Goal: Information Seeking & Learning: Find specific fact

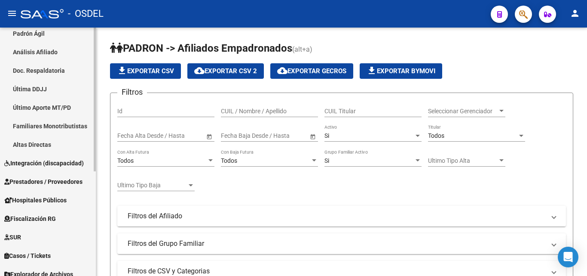
scroll to position [181, 0]
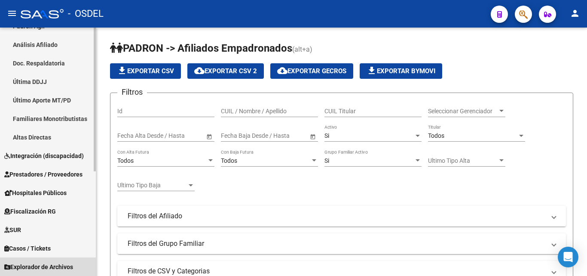
click at [72, 267] on span "Explorador de Archivos" at bounding box center [38, 266] width 69 height 9
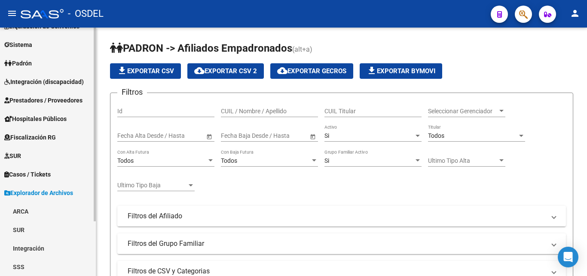
scroll to position [70, 0]
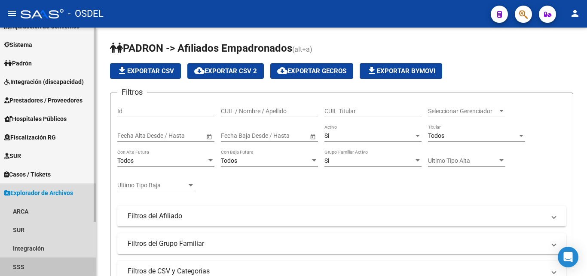
click at [28, 264] on link "SSS" at bounding box center [48, 266] width 96 height 18
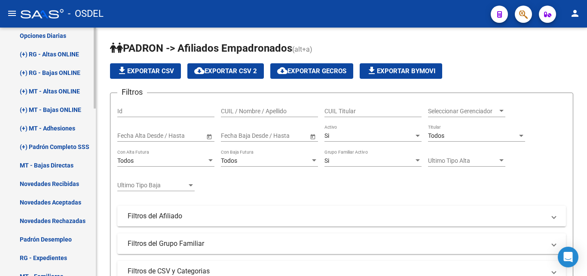
scroll to position [328, 0]
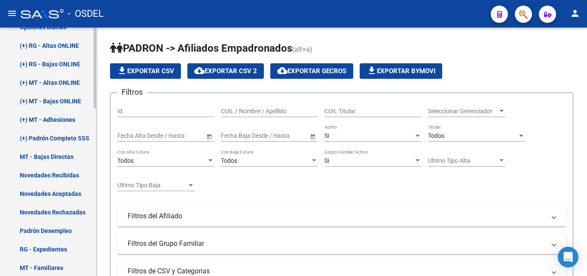
click at [60, 212] on link "Novedades Rechazadas" at bounding box center [48, 212] width 96 height 18
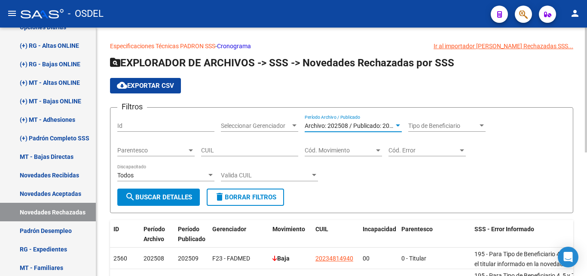
click at [390, 123] on span "Archivo: 202508 / Publicado: 202509" at bounding box center [354, 125] width 98 height 7
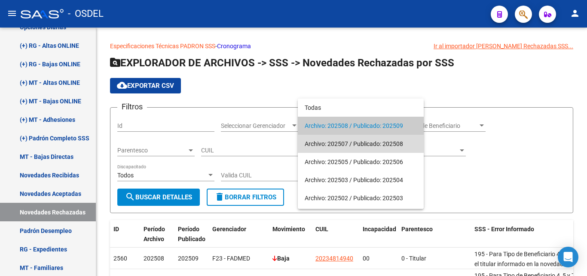
click at [387, 141] on span "Archivo: 202507 / Publicado: 202508" at bounding box center [361, 144] width 112 height 18
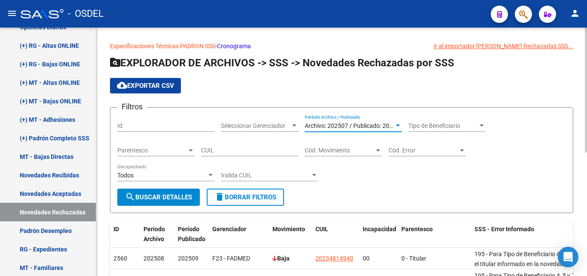
click at [159, 198] on span "search Buscar Detalles" at bounding box center [158, 197] width 67 height 8
click at [437, 123] on span "Tipo de Beneficiario" at bounding box center [444, 125] width 70 height 7
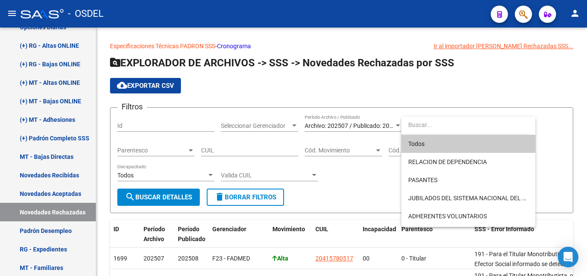
click at [419, 144] on span "Todos" at bounding box center [469, 144] width 120 height 18
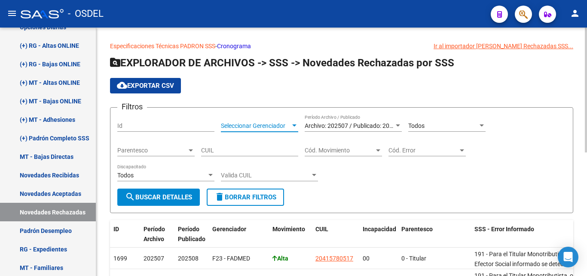
click at [257, 126] on span "Seleccionar Gerenciador" at bounding box center [256, 125] width 70 height 7
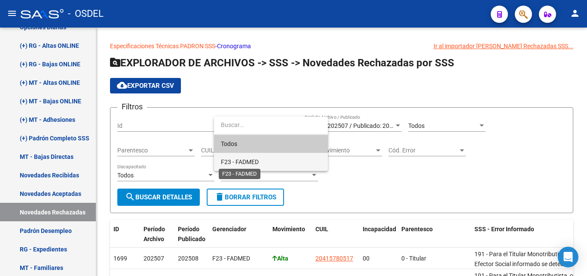
click at [246, 164] on span "F23 - FADMED" at bounding box center [240, 161] width 38 height 7
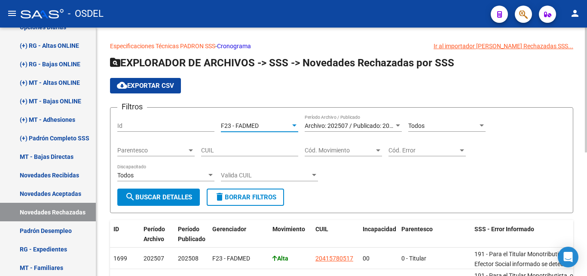
click at [151, 193] on span "search Buscar Detalles" at bounding box center [158, 197] width 67 height 8
click at [163, 86] on span "cloud_download Exportar CSV" at bounding box center [145, 86] width 57 height 8
click at [359, 129] on span "Archivo: 202507 / Publicado: 202508" at bounding box center [354, 125] width 98 height 7
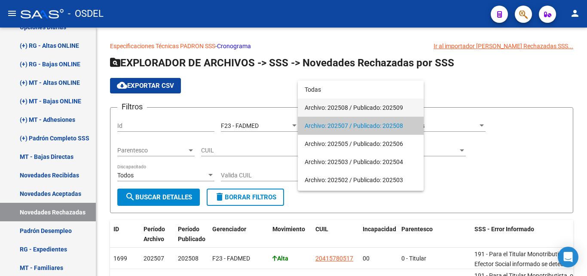
click at [357, 103] on span "Archivo: 202508 / Publicado: 202509" at bounding box center [361, 107] width 112 height 18
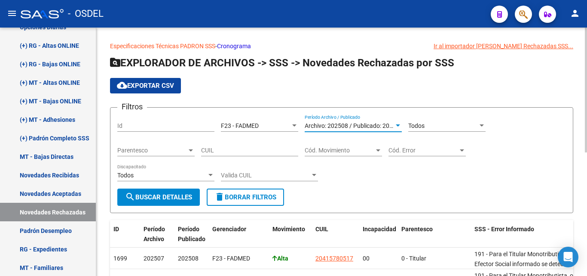
click at [155, 194] on span "search Buscar Detalles" at bounding box center [158, 197] width 67 height 8
click at [152, 85] on span "cloud_download Exportar CSV" at bounding box center [145, 86] width 57 height 8
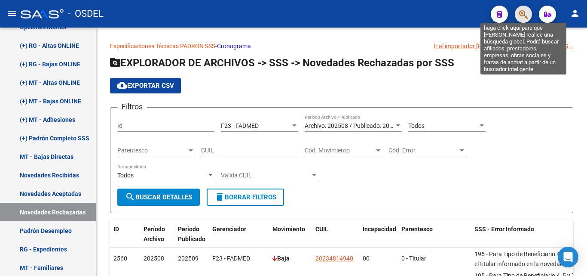
click at [524, 13] on icon "button" at bounding box center [524, 14] width 9 height 10
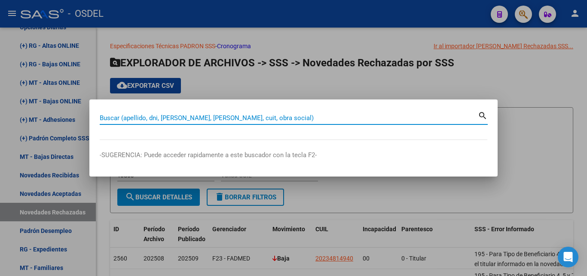
paste input "20234814940"
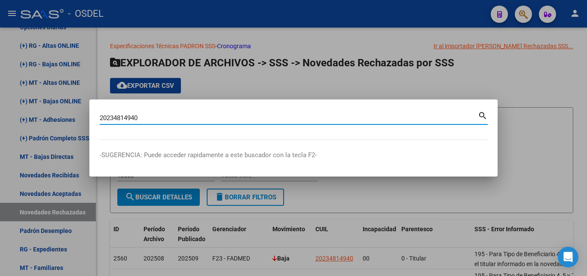
type input "20234814940"
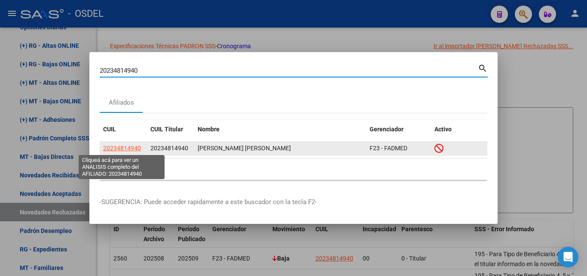
click at [116, 144] on span "20234814940" at bounding box center [122, 147] width 38 height 7
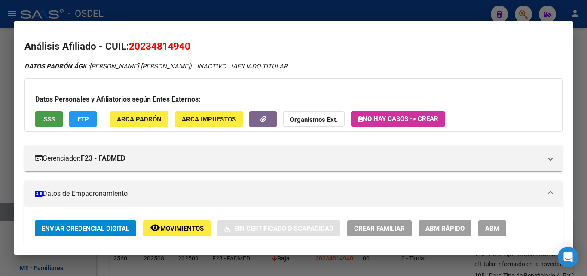
click at [43, 115] on span "SSS" at bounding box center [49, 119] width 12 height 8
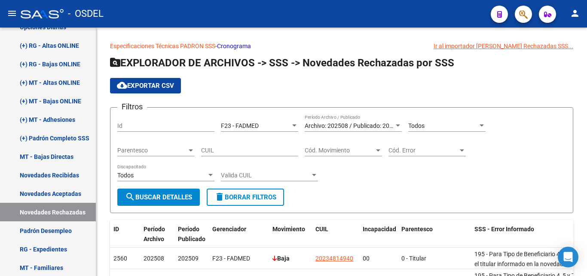
click at [528, 17] on icon "button" at bounding box center [524, 14] width 9 height 10
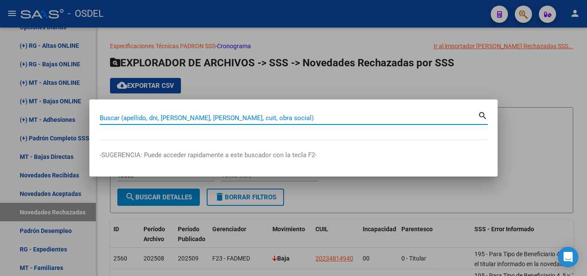
paste input "20270082344"
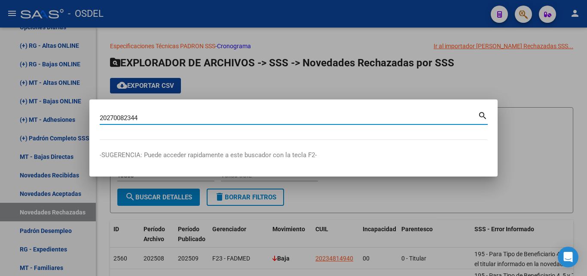
type input "20270082344"
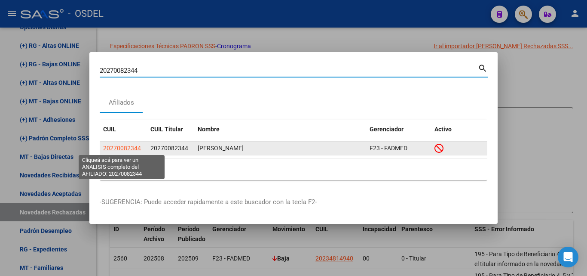
click at [127, 147] on span "20270082344" at bounding box center [122, 147] width 38 height 7
type textarea "20270082344"
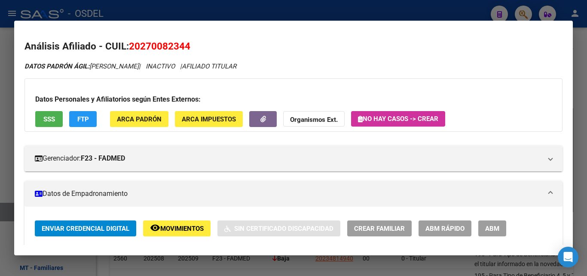
click at [45, 123] on button "SSS" at bounding box center [49, 119] width 28 height 16
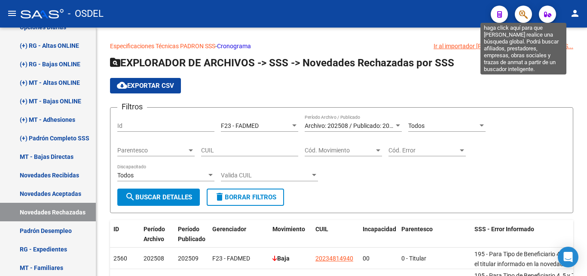
click at [521, 14] on icon "button" at bounding box center [524, 14] width 9 height 10
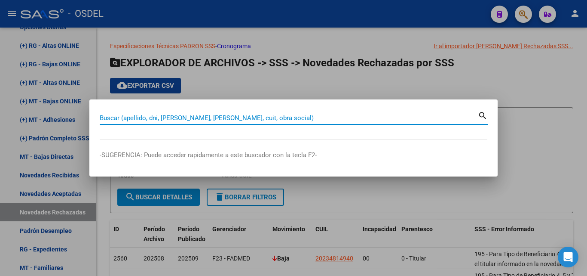
click at [164, 117] on input "Buscar (apellido, dni, [PERSON_NAME], [PERSON_NAME], cuit, obra social)" at bounding box center [289, 118] width 378 height 8
paste input "20298564174"
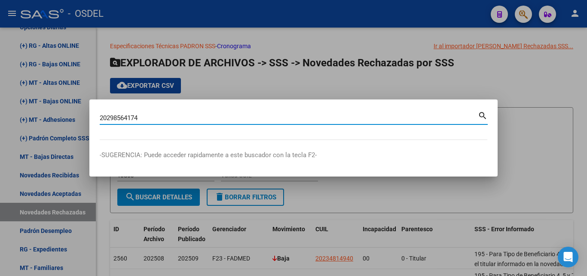
type input "20298564174"
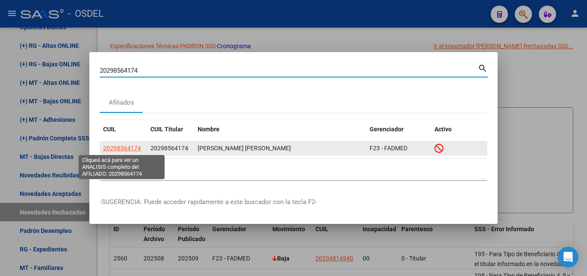
click at [125, 151] on span "20298564174" at bounding box center [122, 147] width 38 height 7
type textarea "20298564174"
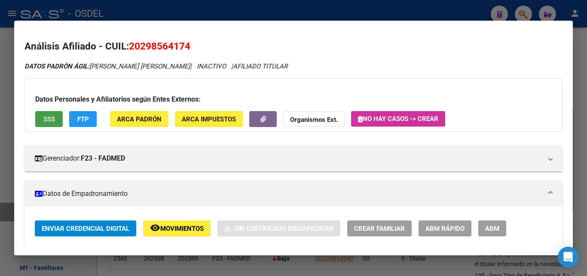
click at [48, 124] on button "SSS" at bounding box center [49, 119] width 28 height 16
click at [181, 228] on span "Movimientos" at bounding box center [181, 228] width 43 height 8
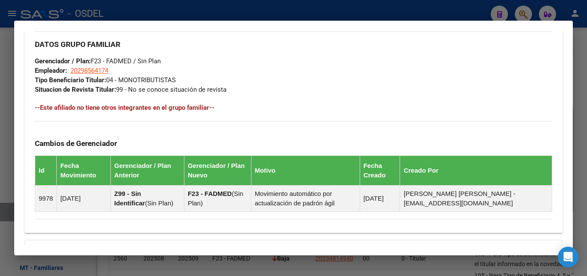
scroll to position [531, 0]
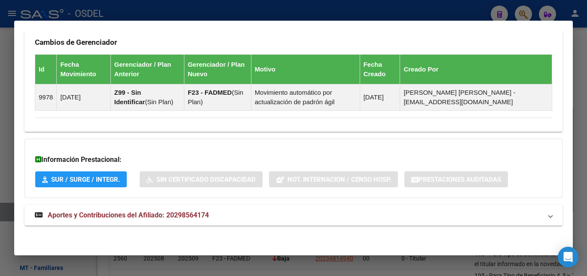
click at [133, 215] on span "Aportes y Contribuciones del Afiliado: 20298564174" at bounding box center [128, 215] width 161 height 8
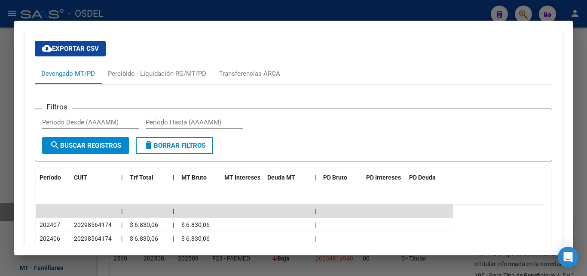
scroll to position [746, 0]
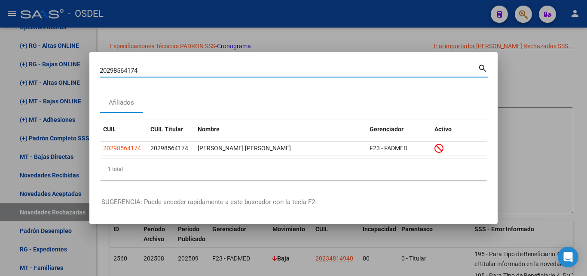
drag, startPoint x: 141, startPoint y: 70, endPoint x: 42, endPoint y: 77, distance: 99.2
click at [42, 77] on div "20298564174 Buscar (apellido, dni, cuil, nro traspaso, cuit, obra social) searc…" at bounding box center [293, 138] width 587 height 276
paste input "316672478"
type input "20316672478"
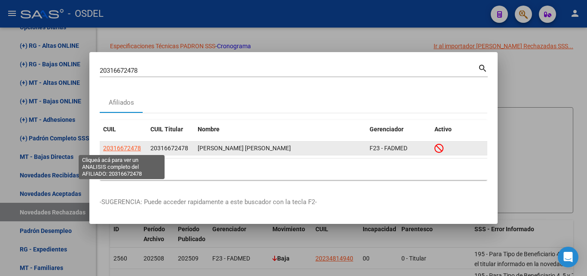
click at [123, 147] on span "20316672478" at bounding box center [122, 147] width 38 height 7
type textarea "20316672478"
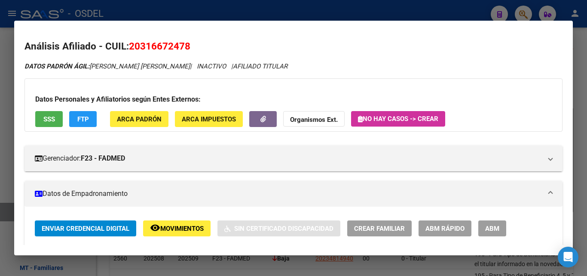
click at [56, 121] on button "SSS" at bounding box center [49, 119] width 28 height 16
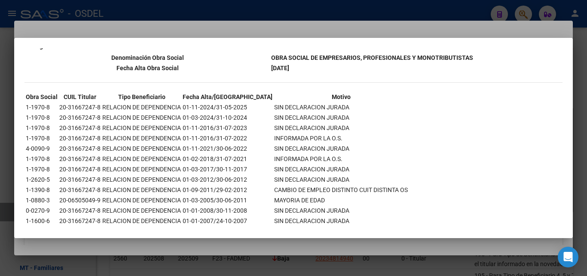
scroll to position [194, 0]
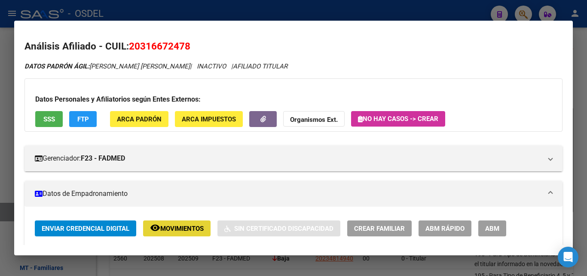
click at [161, 225] on span "Movimientos" at bounding box center [181, 228] width 43 height 8
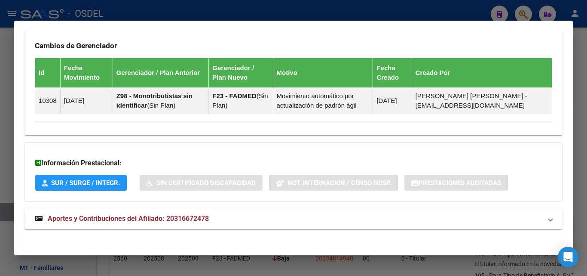
scroll to position [531, 0]
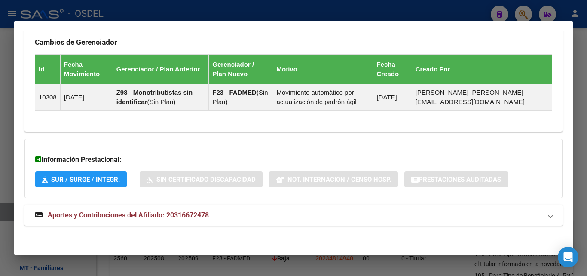
click at [143, 217] on span "Aportes y Contribuciones del Afiliado: 20316672478" at bounding box center [128, 215] width 161 height 8
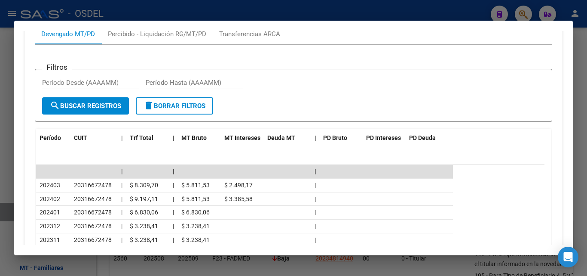
scroll to position [789, 0]
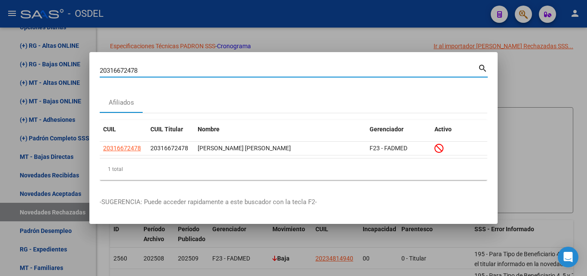
drag, startPoint x: 102, startPoint y: 71, endPoint x: 77, endPoint y: 69, distance: 25.9
click at [77, 69] on div "20316672478 Buscar (apellido, dni, cuil, nro traspaso, cuit, obra social) searc…" at bounding box center [293, 138] width 587 height 276
paste input "403984834"
type input "20403984834"
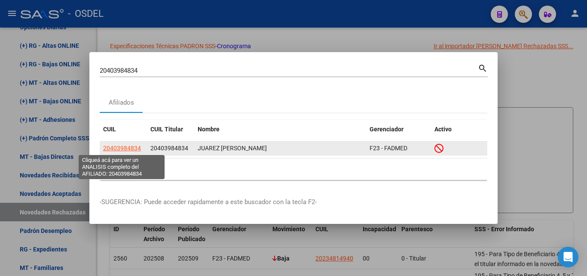
click at [130, 145] on span "20403984834" at bounding box center [122, 147] width 38 height 7
type textarea "20403984834"
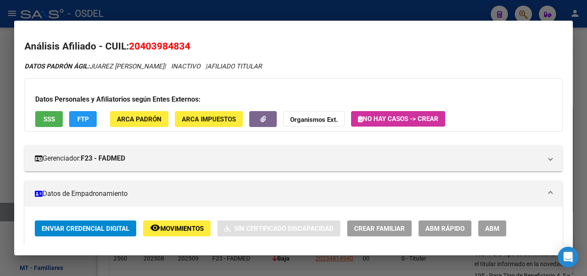
click at [59, 119] on button "SSS" at bounding box center [49, 119] width 28 height 16
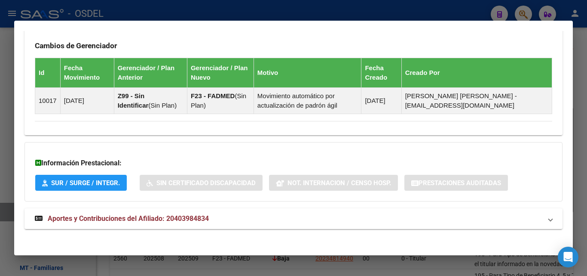
scroll to position [531, 0]
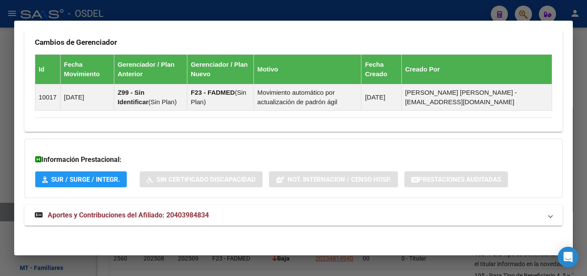
click at [128, 213] on span "Aportes y Contribuciones del Afiliado: 20403984834" at bounding box center [128, 215] width 161 height 8
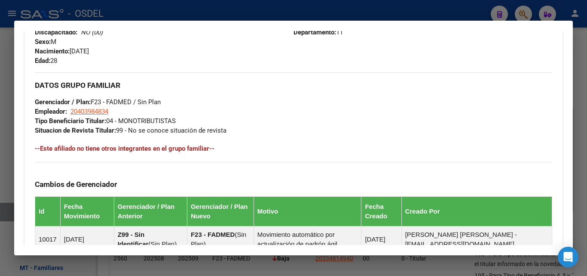
scroll to position [273, 0]
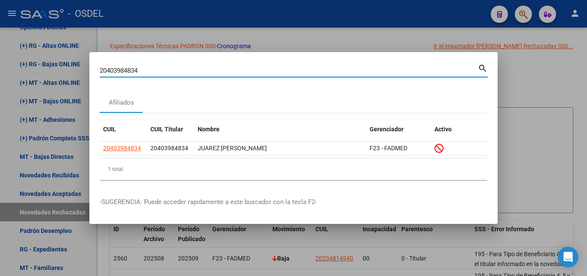
drag, startPoint x: 150, startPoint y: 71, endPoint x: 0, endPoint y: 69, distance: 150.1
click at [0, 69] on div "20403984834 Buscar (apellido, dni, cuil, nro traspaso, cuit, obra social) searc…" at bounding box center [293, 138] width 587 height 276
paste input "22928198"
type input "20422928198"
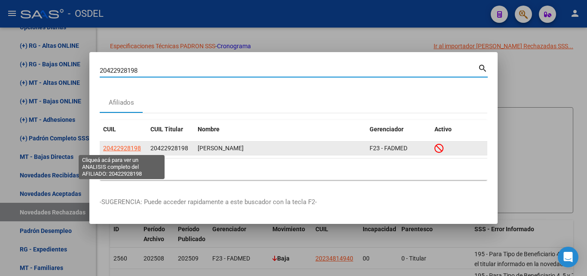
click at [126, 149] on span "20422928198" at bounding box center [122, 147] width 38 height 7
type textarea "20422928198"
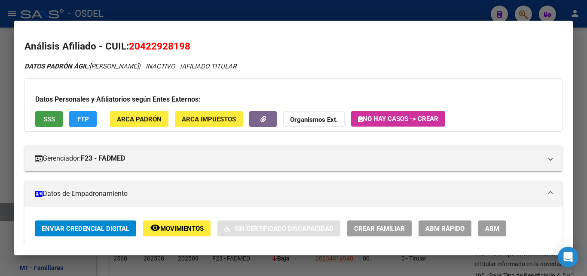
click at [44, 114] on button "SSS" at bounding box center [49, 119] width 28 height 16
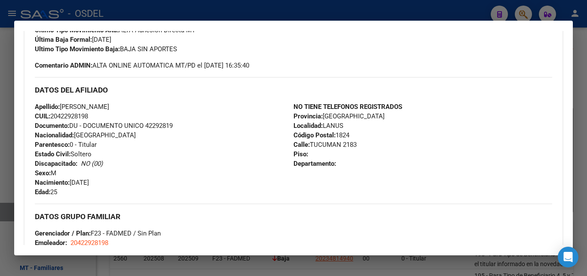
scroll to position [531, 0]
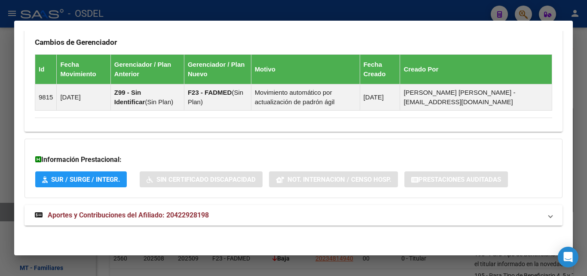
click at [115, 212] on span "Aportes y Contribuciones del Afiliado: 20422928198" at bounding box center [128, 215] width 161 height 8
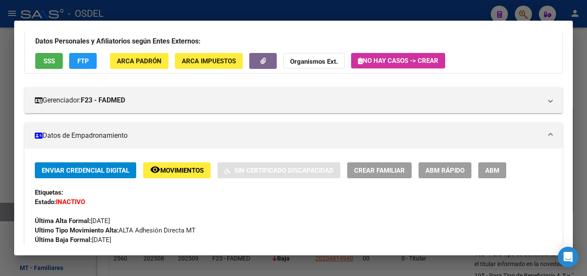
scroll to position [0, 0]
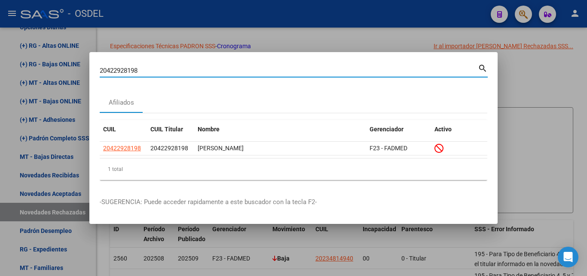
drag, startPoint x: 151, startPoint y: 68, endPoint x: 73, endPoint y: 69, distance: 78.7
click at [73, 69] on div "20422928198 Buscar (apellido, dni, cuil, nro traspaso, cuit, obra social) searc…" at bounding box center [293, 138] width 587 height 276
paste input "3434669154"
type input "23434669154"
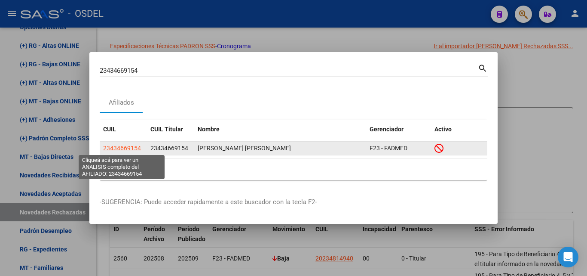
click at [124, 146] on span "23434669154" at bounding box center [122, 147] width 38 height 7
type textarea "23434669154"
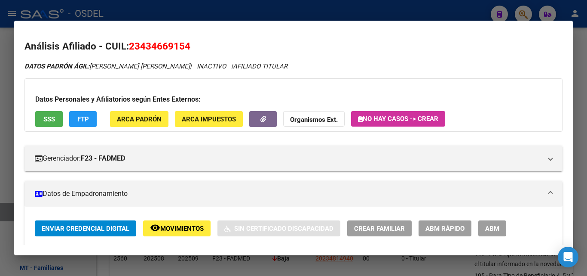
click at [46, 114] on button "SSS" at bounding box center [49, 119] width 28 height 16
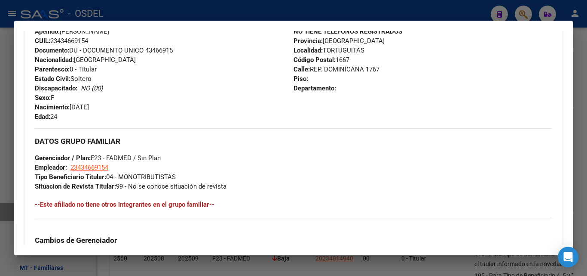
scroll to position [531, 0]
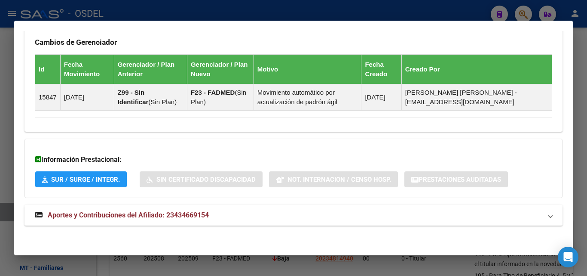
click at [148, 216] on span "Aportes y Contribuciones del Afiliado: 23434669154" at bounding box center [128, 215] width 161 height 8
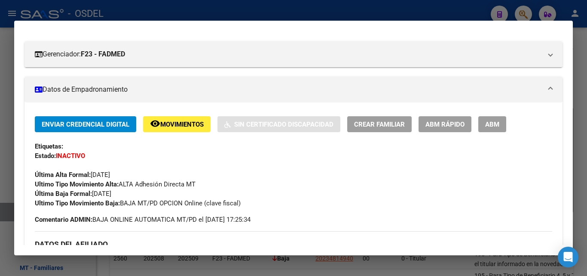
scroll to position [58, 0]
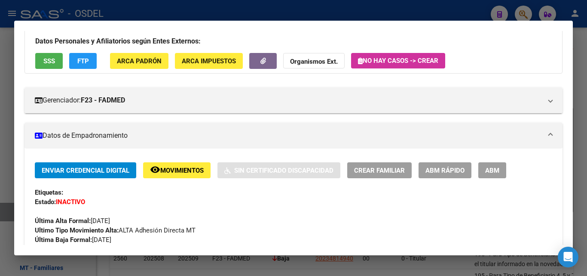
click at [189, 170] on span "Movimientos" at bounding box center [181, 170] width 43 height 8
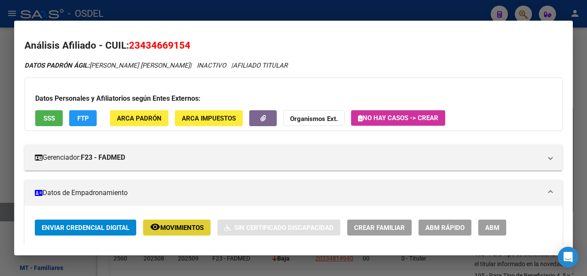
scroll to position [0, 0]
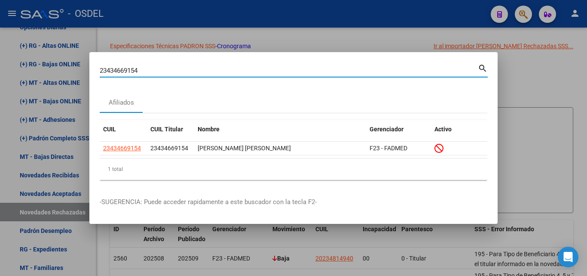
drag, startPoint x: 141, startPoint y: 70, endPoint x: 69, endPoint y: 70, distance: 72.7
click at [69, 70] on div "23434669154 Buscar (apellido, dni, cuil, nro traspaso, cuit, obra social) searc…" at bounding box center [293, 138] width 587 height 276
paste input "7234174946"
type input "27234174946"
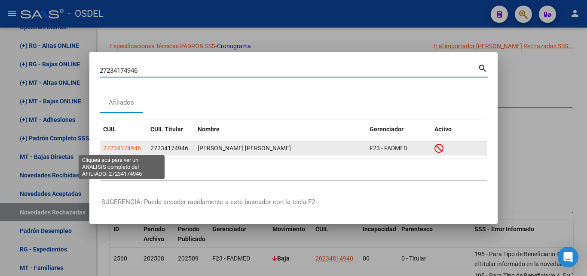
click at [126, 145] on span "27234174946" at bounding box center [122, 147] width 38 height 7
type textarea "27234174946"
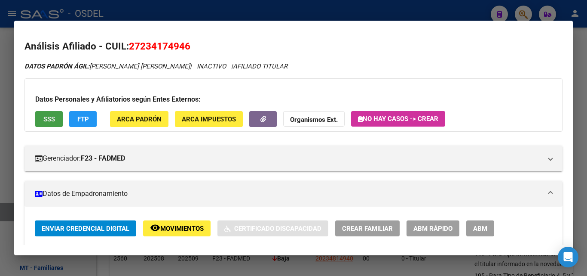
click at [51, 117] on span "SSS" at bounding box center [49, 119] width 12 height 8
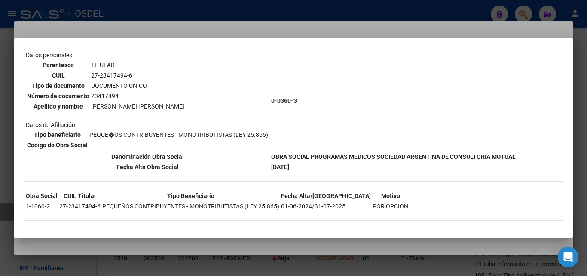
scroll to position [59, 0]
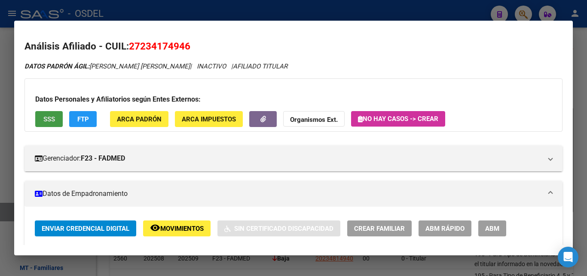
click at [187, 223] on button "remove_red_eye Movimientos" at bounding box center [177, 228] width 68 height 16
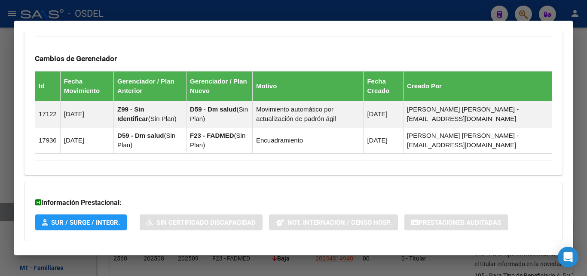
scroll to position [600, 0]
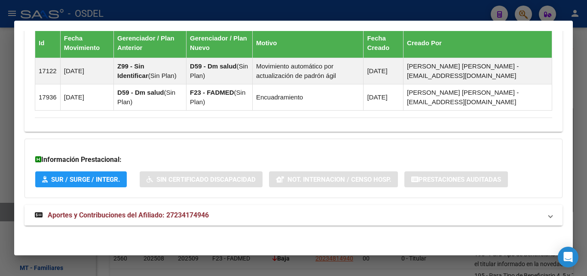
click at [97, 213] on span "Aportes y Contribuciones del Afiliado: 27234174946" at bounding box center [128, 215] width 161 height 8
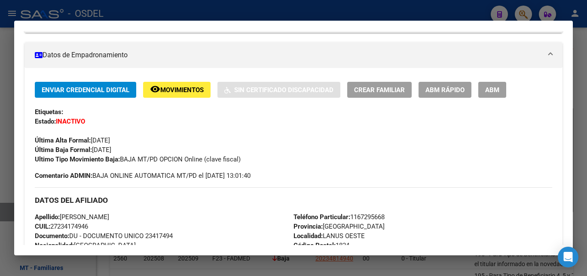
scroll to position [0, 0]
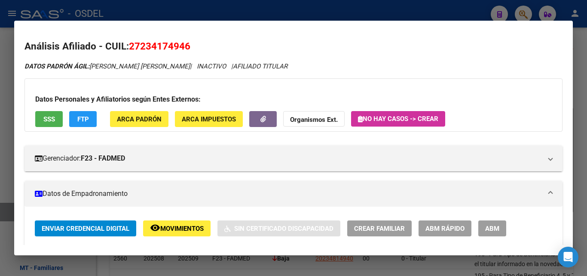
click at [52, 117] on span "SSS" at bounding box center [49, 119] width 12 height 8
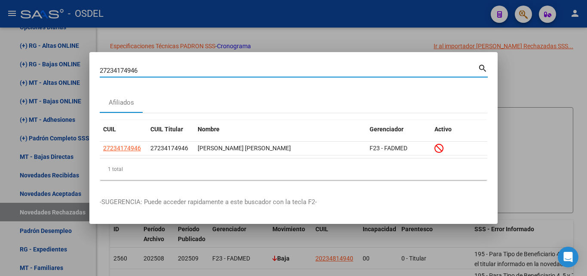
drag, startPoint x: 141, startPoint y: 69, endPoint x: 10, endPoint y: 69, distance: 130.7
click at [10, 69] on div "27234174946 Buscar (apellido, dni, cuil, nro traspaso, cuit, obra social) searc…" at bounding box center [293, 138] width 587 height 276
paste input "37683078"
type input "27376830786"
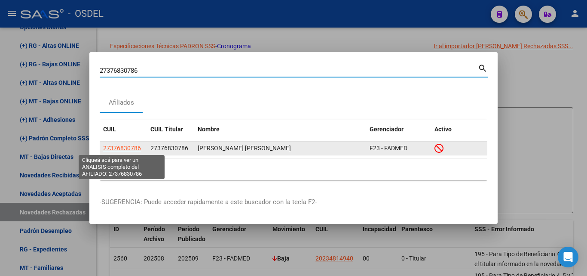
click at [127, 145] on span "27376830786" at bounding box center [122, 147] width 38 height 7
type textarea "27376830786"
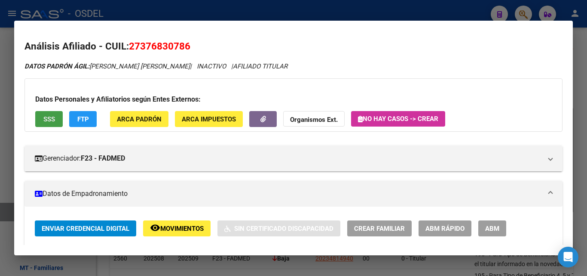
click at [53, 117] on span "SSS" at bounding box center [49, 119] width 12 height 8
click at [182, 232] on span "Movimientos" at bounding box center [181, 228] width 43 height 8
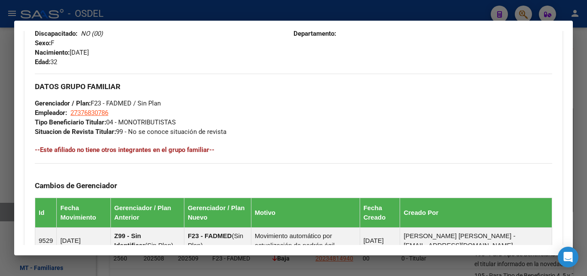
scroll to position [531, 0]
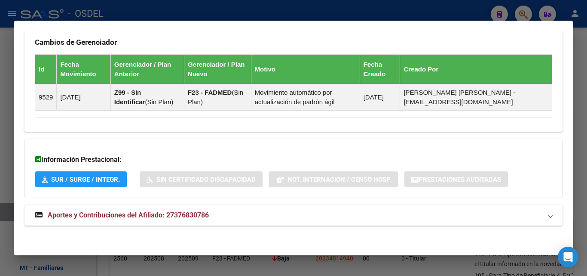
click at [144, 216] on span "Aportes y Contribuciones del Afiliado: 27376830786" at bounding box center [128, 215] width 161 height 8
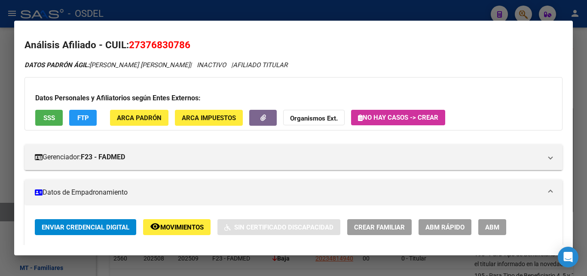
scroll to position [0, 0]
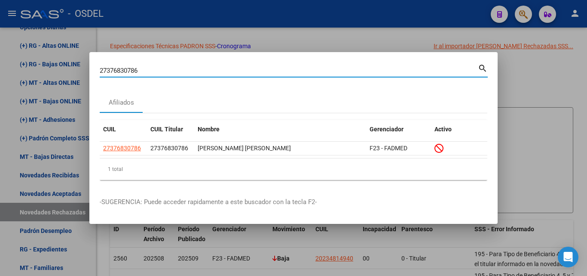
drag, startPoint x: 147, startPoint y: 72, endPoint x: 56, endPoint y: 73, distance: 90.3
click at [56, 73] on div "27376830786 Buscar (apellido, dni, cuil, nro traspaso, cuit, obra social) searc…" at bounding box center [293, 138] width 587 height 276
paste input "46170498"
type input "27346170498"
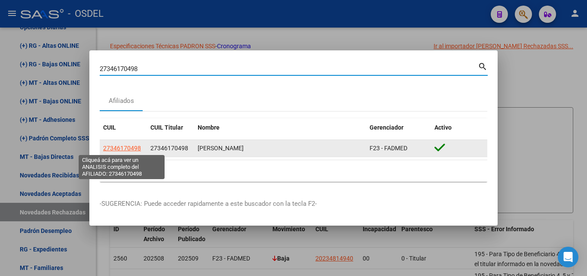
click at [140, 148] on span "27346170498" at bounding box center [122, 147] width 38 height 7
type textarea "27346170498"
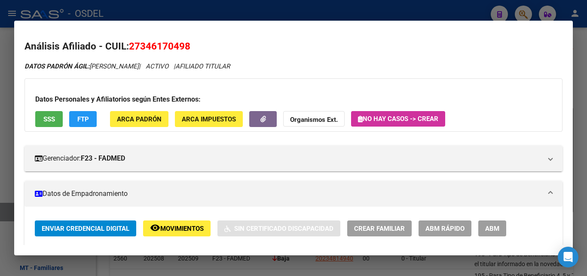
click at [50, 117] on span "SSS" at bounding box center [49, 119] width 12 height 8
click at [182, 226] on span "Movimientos" at bounding box center [181, 228] width 43 height 8
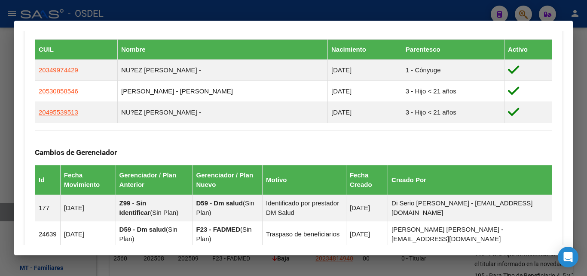
scroll to position [609, 0]
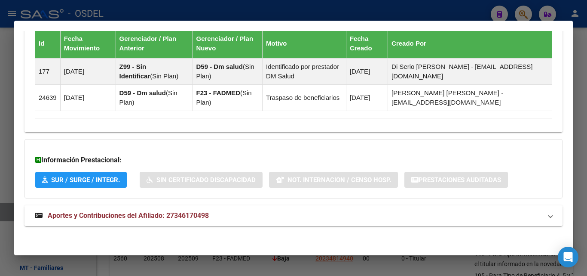
click at [138, 213] on span "Aportes y Contribuciones del Afiliado: 27346170498" at bounding box center [128, 215] width 161 height 8
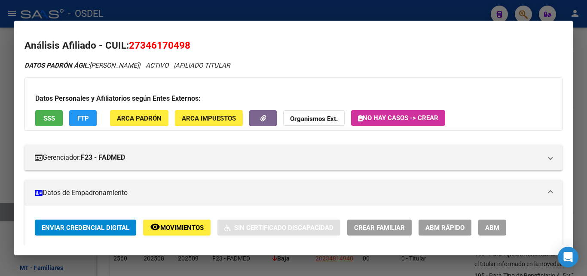
scroll to position [0, 0]
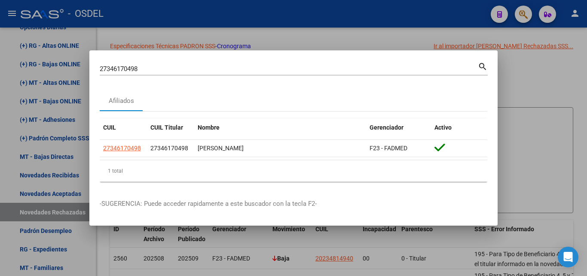
drag, startPoint x: 156, startPoint y: 64, endPoint x: 77, endPoint y: 66, distance: 78.7
click at [77, 66] on div "27346170498 Buscar (apellido, dni, cuil, nro traspaso, cuit, obra social) searc…" at bounding box center [293, 138] width 587 height 276
drag, startPoint x: 146, startPoint y: 71, endPoint x: 91, endPoint y: 71, distance: 54.6
click at [91, 71] on mat-dialog-content "27346170498 Buscar (apellido, dni, cuil, [PERSON_NAME], cuit, obra social) sear…" at bounding box center [293, 125] width 409 height 128
paste input "0426283566"
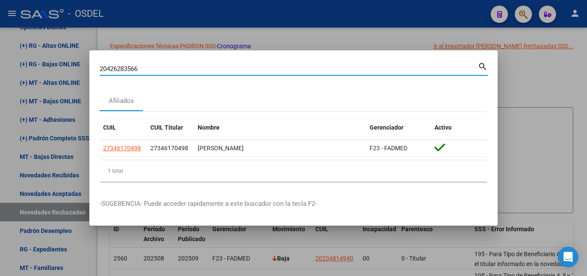
type input "20426283566"
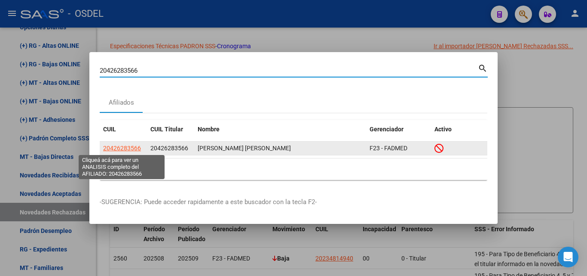
click at [126, 145] on span "20426283566" at bounding box center [122, 147] width 38 height 7
type textarea "20426283566"
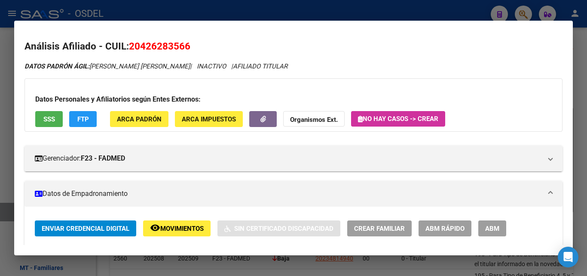
click at [51, 119] on span "SSS" at bounding box center [49, 119] width 12 height 8
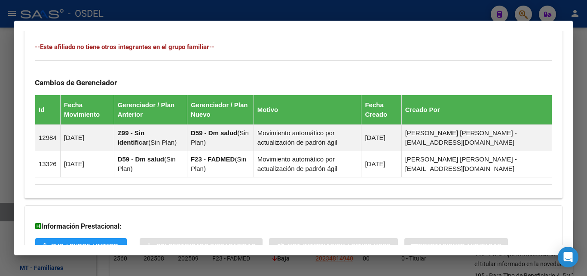
scroll to position [557, 0]
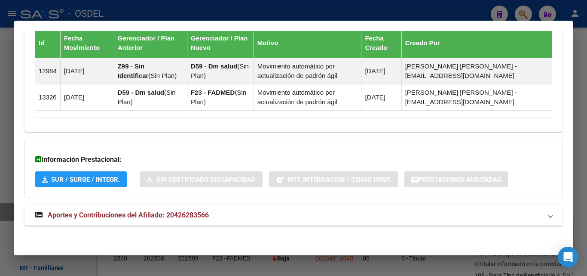
click at [154, 216] on span "Aportes y Contribuciones del Afiliado: 20426283566" at bounding box center [128, 215] width 161 height 8
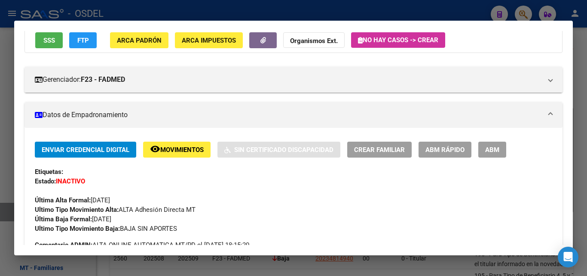
scroll to position [0, 0]
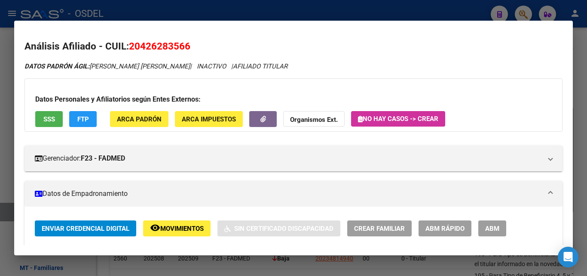
click at [526, 12] on div at bounding box center [293, 138] width 587 height 276
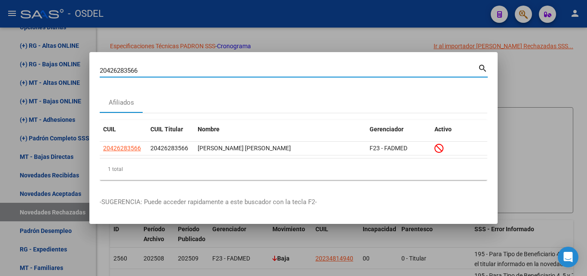
drag, startPoint x: 151, startPoint y: 70, endPoint x: 30, endPoint y: 68, distance: 120.9
click at [30, 68] on div "20426283566 Buscar (apellido, dni, cuil, nro traspaso, cuit, obra social) searc…" at bounding box center [293, 138] width 587 height 276
paste input "34019738"
type input "20434019738"
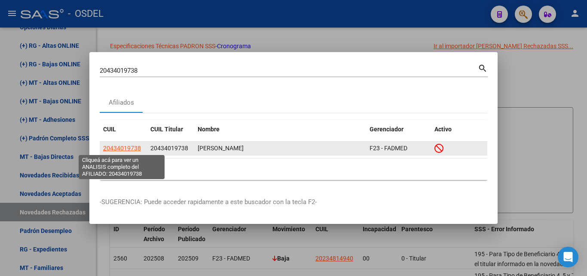
click at [120, 147] on span "20434019738" at bounding box center [122, 147] width 38 height 7
type textarea "20434019738"
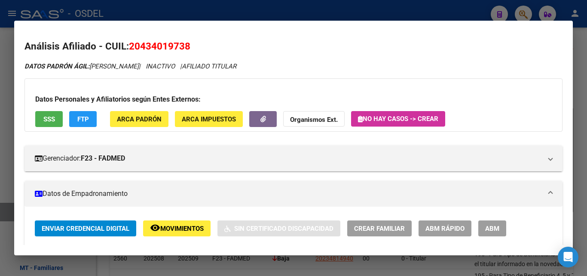
click at [52, 118] on span "SSS" at bounding box center [49, 119] width 12 height 8
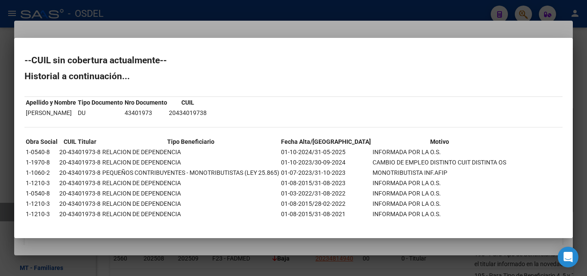
drag, startPoint x: 212, startPoint y: 171, endPoint x: 429, endPoint y: 171, distance: 216.3
click at [429, 171] on tr "1-1060-2 20-43401973-8 PEQUEÑOS CONTRIBUYENTES - MONOTRIBUTISTAS (LEY 25.865) 0…" at bounding box center [266, 172] width 482 height 9
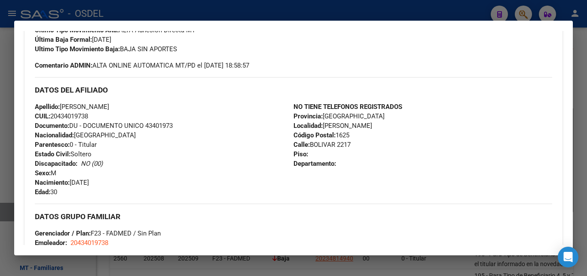
scroll to position [531, 0]
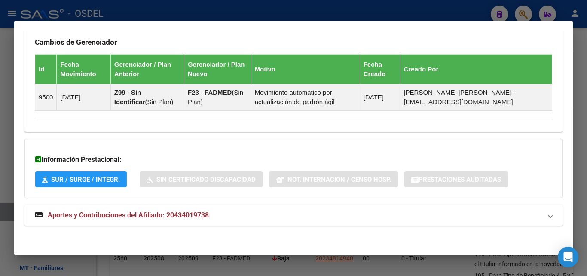
click at [179, 211] on span "Aportes y Contribuciones del Afiliado: 20434019738" at bounding box center [128, 215] width 161 height 8
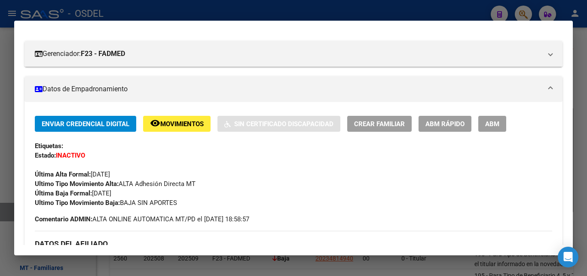
scroll to position [0, 0]
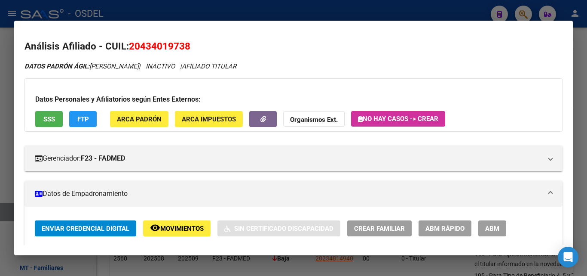
click at [55, 121] on span "SSS" at bounding box center [49, 119] width 12 height 8
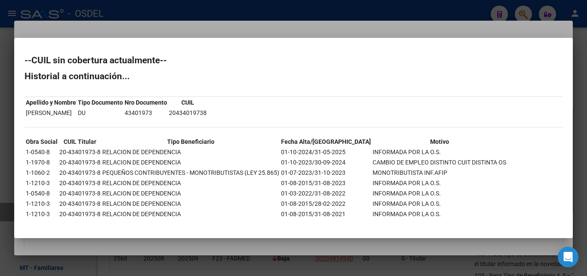
drag, startPoint x: 48, startPoint y: 153, endPoint x: 434, endPoint y: 151, distance: 386.6
click at [434, 151] on tr "1-0540-8 20-43401973-8 RELACION DE DEPENDENCIA 01-10-2024/31-05-2025 INFORMADA …" at bounding box center [266, 151] width 482 height 9
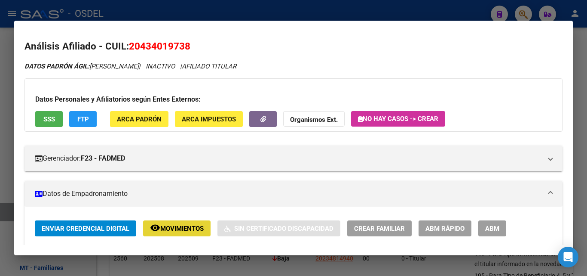
click at [185, 226] on span "Movimientos" at bounding box center [181, 228] width 43 height 8
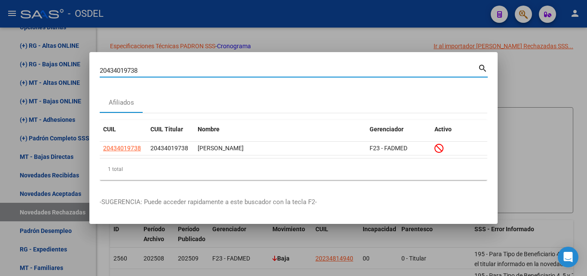
drag, startPoint x: 160, startPoint y: 73, endPoint x: 85, endPoint y: 67, distance: 75.5
click at [85, 67] on div "20434019738 Buscar (apellido, dni, cuil, nro traspaso, cuit, obra social) searc…" at bounding box center [293, 138] width 587 height 276
paste input "610606"
type input "20434610606"
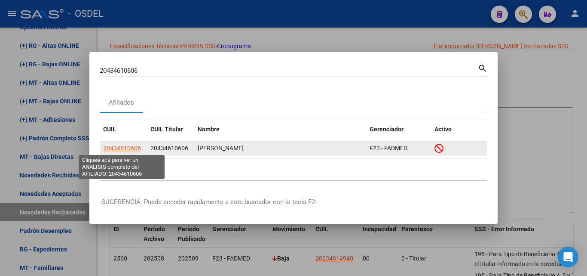
click at [129, 147] on span "20434610606" at bounding box center [122, 147] width 38 height 7
type textarea "20434610606"
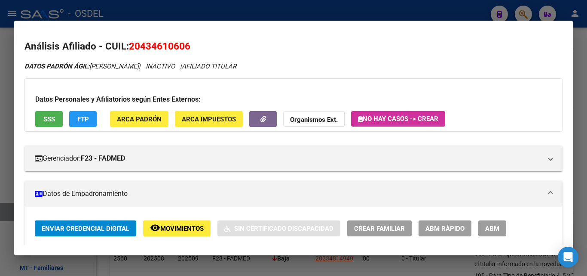
click at [59, 117] on button "SSS" at bounding box center [49, 119] width 28 height 16
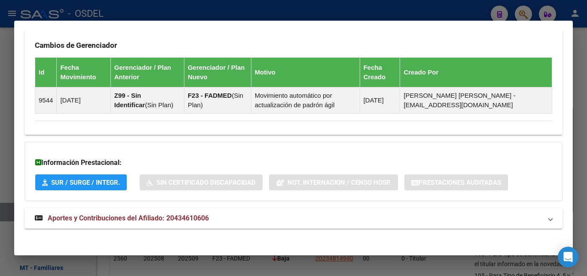
scroll to position [531, 0]
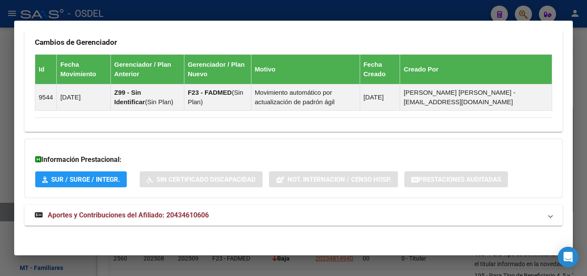
click at [131, 217] on span "Aportes y Contribuciones del Afiliado: 20434610606" at bounding box center [128, 215] width 161 height 8
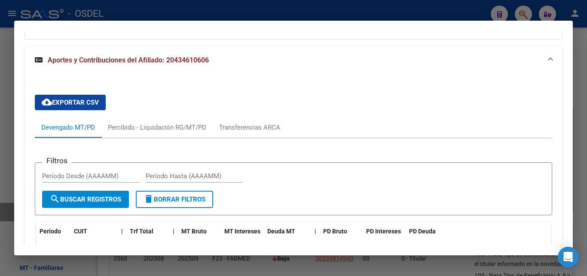
scroll to position [746, 0]
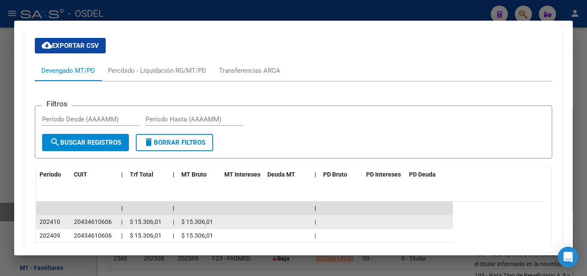
drag, startPoint x: 38, startPoint y: 221, endPoint x: 354, endPoint y: 219, distance: 315.2
click at [354, 219] on div "202410 20434610606 | $ 15.306,01 | $ 15.306,01 |" at bounding box center [244, 222] width 417 height 14
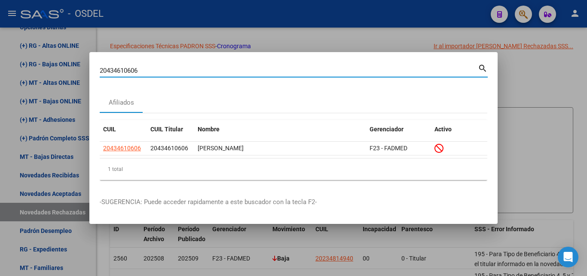
drag, startPoint x: 158, startPoint y: 72, endPoint x: 49, endPoint y: 63, distance: 109.6
click at [49, 63] on div "20434610606 Buscar (apellido, dni, cuil, nro traspaso, cuit, obra social) searc…" at bounding box center [293, 138] width 587 height 276
paste input "62059451"
type input "20462059451"
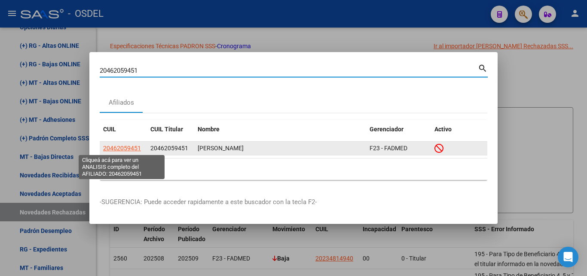
click at [127, 144] on span "20462059451" at bounding box center [122, 147] width 38 height 7
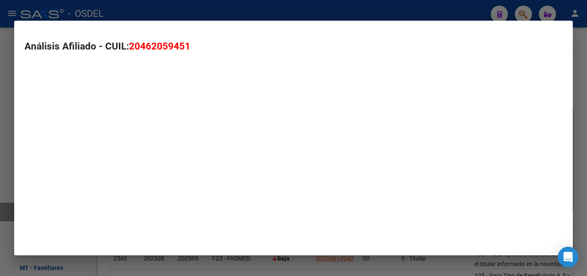
type textarea "20462059451"
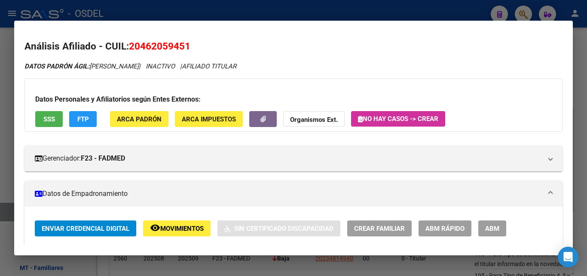
click at [51, 123] on span "SSS" at bounding box center [49, 119] width 12 height 8
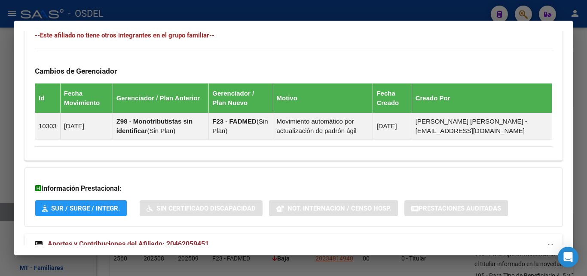
scroll to position [531, 0]
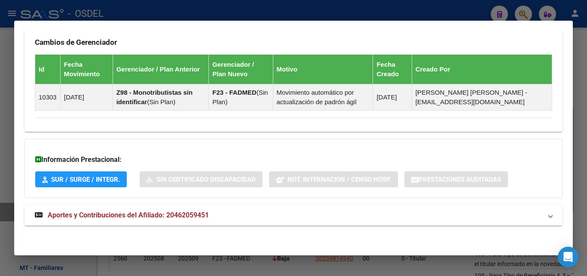
click at [110, 212] on span "Aportes y Contribuciones del Afiliado: 20462059451" at bounding box center [128, 215] width 161 height 8
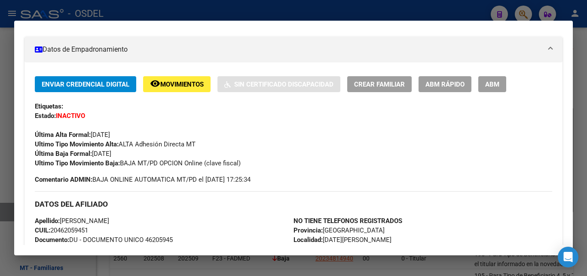
scroll to position [143, 0]
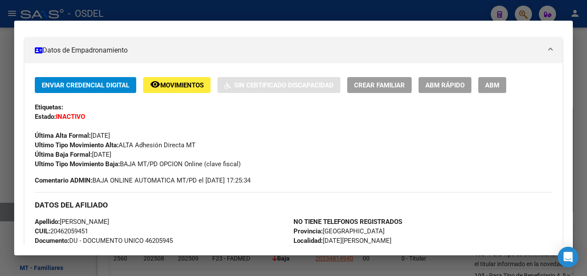
click at [184, 83] on span "Movimientos" at bounding box center [181, 85] width 43 height 8
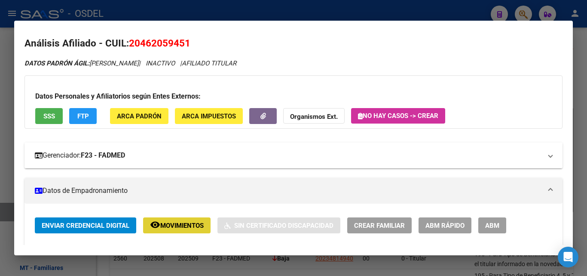
scroll to position [0, 0]
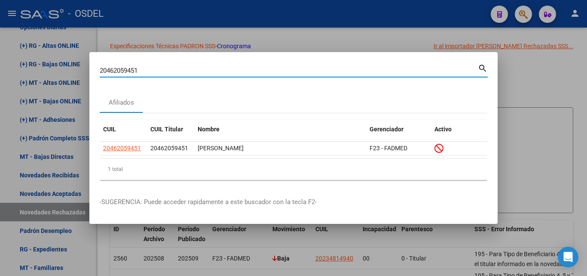
drag, startPoint x: 150, startPoint y: 67, endPoint x: 93, endPoint y: 73, distance: 57.1
click at [93, 73] on mat-dialog-content "20462059451 Buscar (apellido, dni, cuil, nro traspaso, cuit, obra social) searc…" at bounding box center [293, 124] width 409 height 124
paste input "3844904"
type input "23844904"
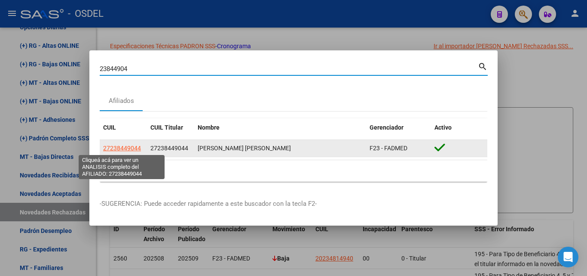
click at [126, 147] on span "27238449044" at bounding box center [122, 147] width 38 height 7
type textarea "27238449044"
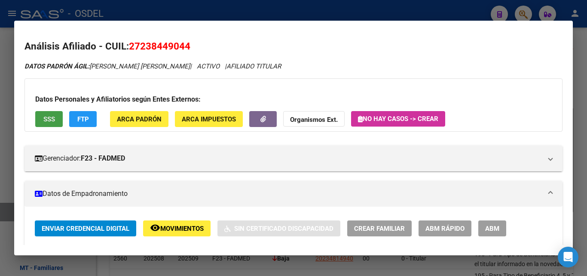
click at [52, 119] on span "SSS" at bounding box center [49, 119] width 12 height 8
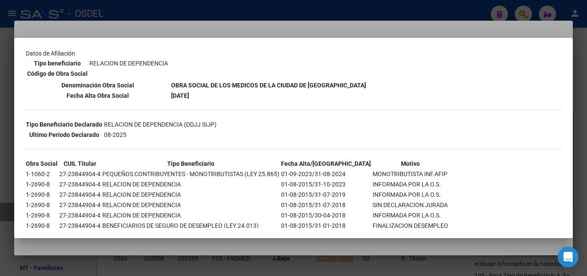
scroll to position [86, 0]
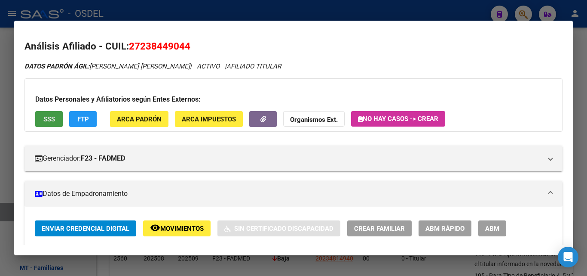
click at [46, 115] on span "SSS" at bounding box center [49, 119] width 12 height 8
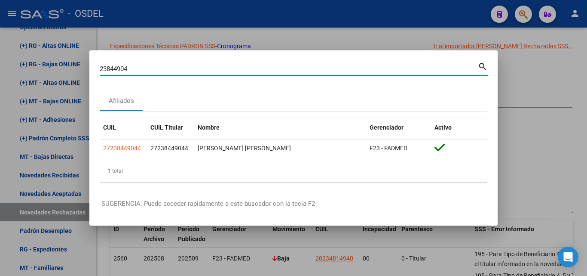
drag, startPoint x: 142, startPoint y: 70, endPoint x: 75, endPoint y: 66, distance: 67.7
click at [75, 66] on div "23844904 Buscar (apellido, dni, cuil, nro traspaso, cuit, obra social) search A…" at bounding box center [293, 138] width 587 height 276
paste input "0951294196"
type input "20951294196"
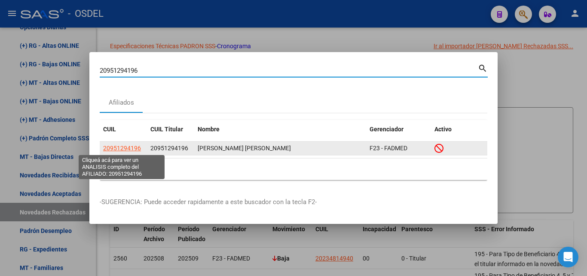
click at [115, 148] on span "20951294196" at bounding box center [122, 147] width 38 height 7
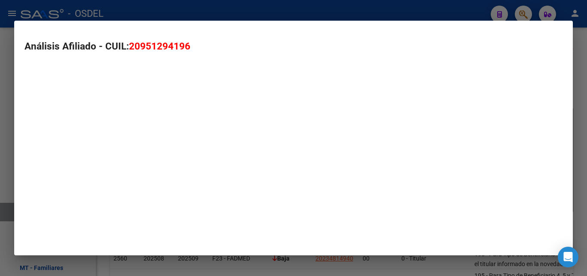
type textarea "20951294196"
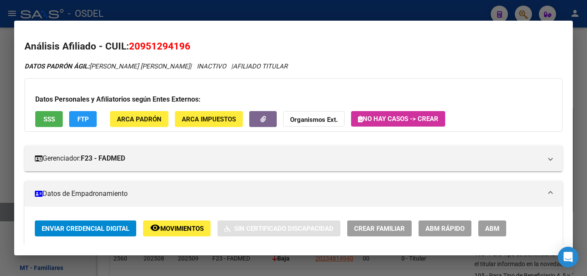
click at [51, 113] on button "SSS" at bounding box center [49, 119] width 28 height 16
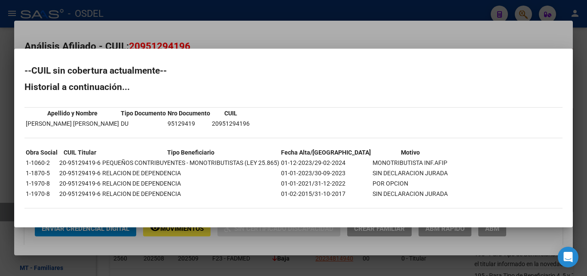
drag, startPoint x: 284, startPoint y: 162, endPoint x: 422, endPoint y: 160, distance: 138.1
click at [422, 160] on div "--CUIL sin cobertura actualmente-- Historial a continuación... Apellido y Nombr…" at bounding box center [294, 141] width 538 height 151
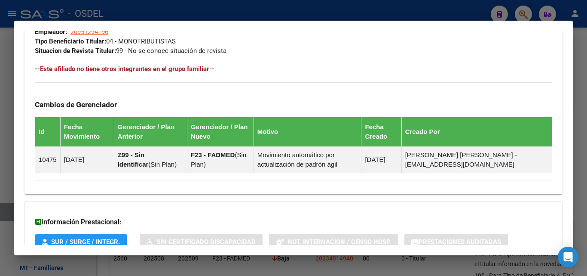
scroll to position [531, 0]
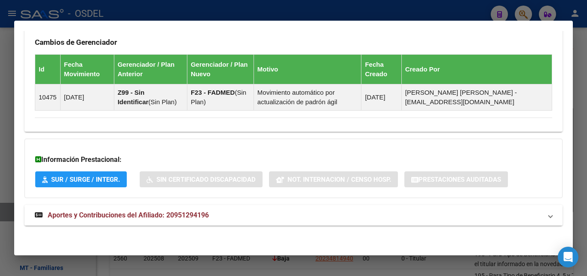
click at [129, 216] on span "Aportes y Contribuciones del Afiliado: 20951294196" at bounding box center [128, 215] width 161 height 8
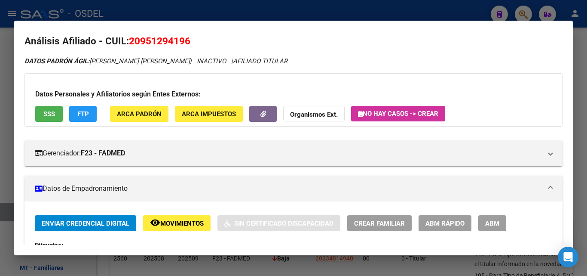
scroll to position [0, 0]
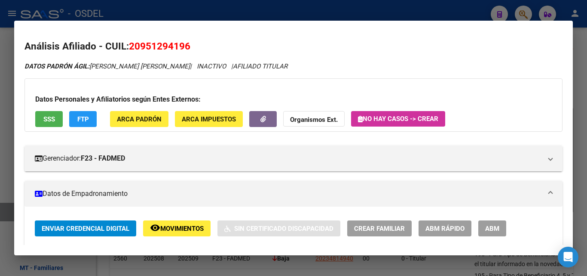
click at [52, 118] on span "SSS" at bounding box center [49, 119] width 12 height 8
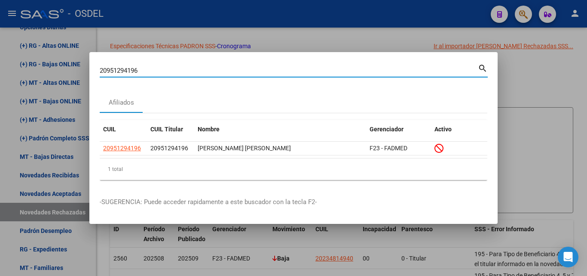
drag, startPoint x: 152, startPoint y: 70, endPoint x: 65, endPoint y: 73, distance: 86.9
click at [65, 73] on div "20951294196 Buscar (apellido, dni, cuil, nro traspaso, cuit, obra social) searc…" at bounding box center [293, 138] width 587 height 276
paste input "464149164"
type input "20464149164"
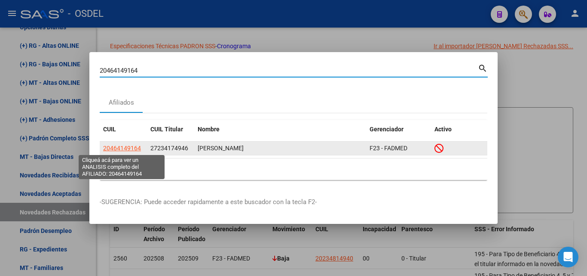
click at [119, 148] on span "20464149164" at bounding box center [122, 147] width 38 height 7
type textarea "20464149164"
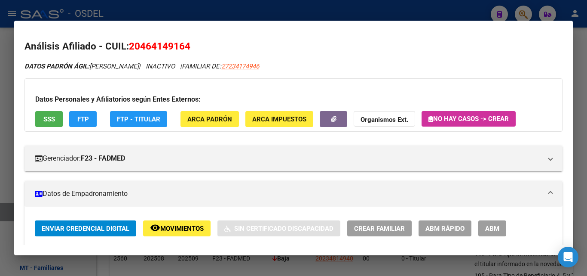
click at [45, 122] on span "SSS" at bounding box center [49, 119] width 12 height 8
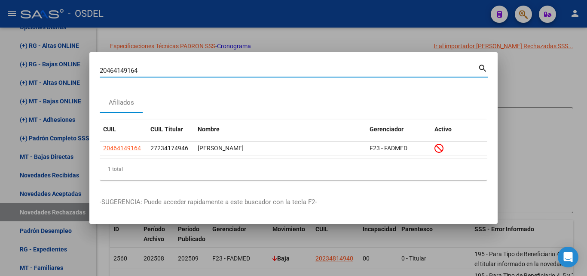
drag, startPoint x: 141, startPoint y: 68, endPoint x: 80, endPoint y: 66, distance: 60.2
click at [80, 66] on div "20464149164 Buscar (apellido, dni, cuil, nro traspaso, cuit, obra social) searc…" at bounding box center [293, 138] width 587 height 276
paste input "7486510477"
type input "27486510477"
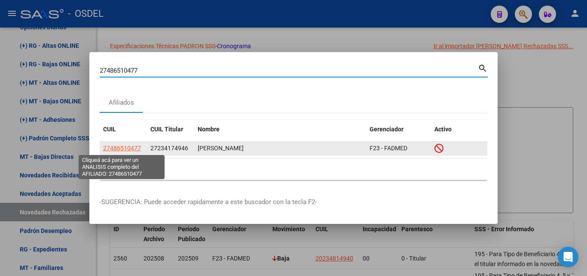
click at [129, 146] on span "27486510477" at bounding box center [122, 147] width 38 height 7
type textarea "27486510477"
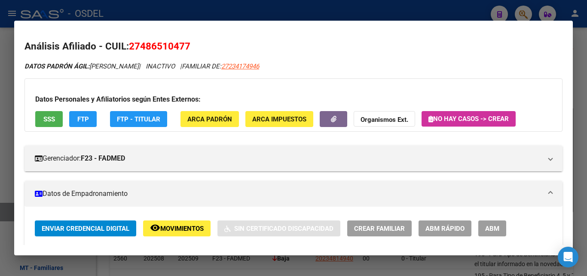
click at [51, 114] on button "SSS" at bounding box center [49, 119] width 28 height 16
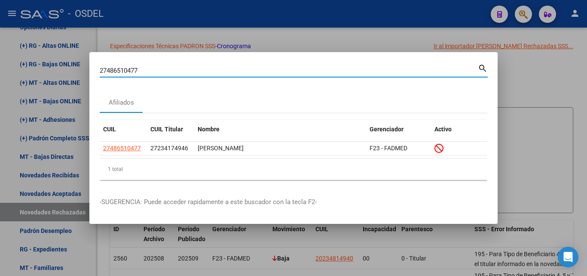
drag, startPoint x: 141, startPoint y: 72, endPoint x: 60, endPoint y: 63, distance: 81.7
click at [60, 63] on div "27486510477 Buscar (apellido, dni, cuil, nro traspaso, cuit, obra social) searc…" at bounding box center [293, 138] width 587 height 276
paste input "94982755"
type input "94982755"
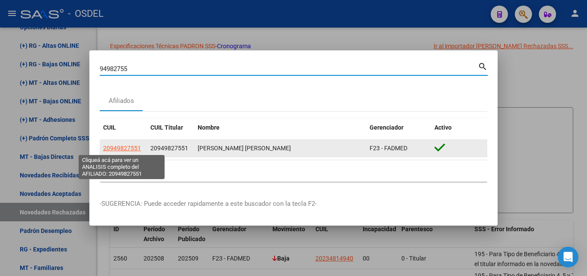
click at [128, 145] on span "20949827551" at bounding box center [122, 147] width 38 height 7
type textarea "20949827551"
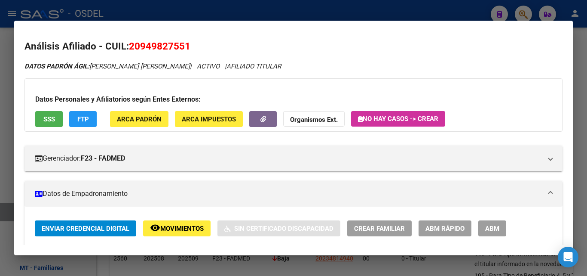
click at [46, 115] on span "SSS" at bounding box center [49, 119] width 12 height 8
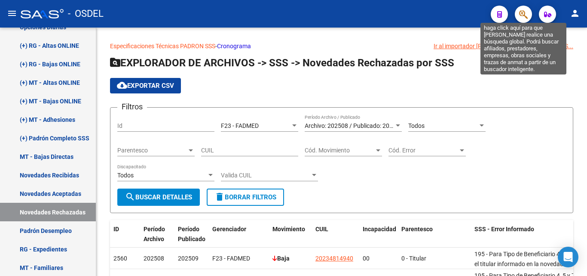
click at [524, 10] on icon "button" at bounding box center [524, 14] width 9 height 10
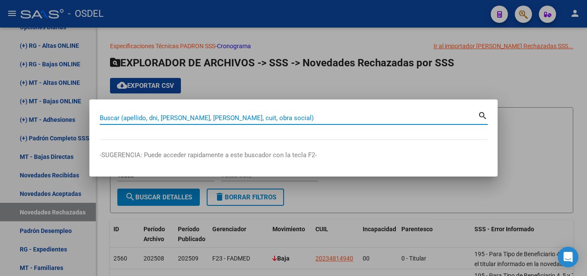
paste input "27373628684"
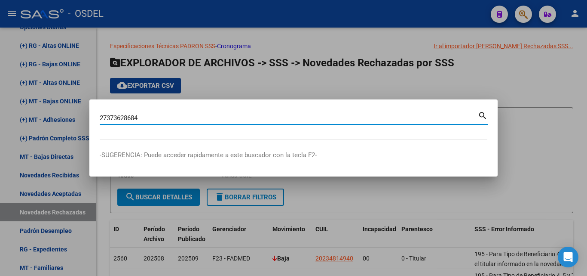
type input "27373628684"
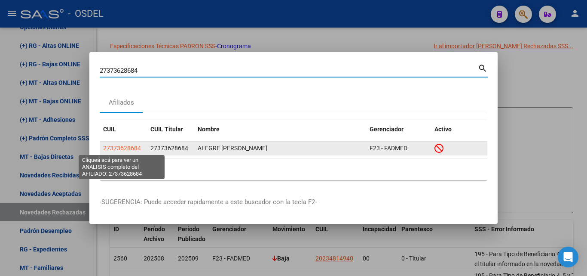
click at [116, 151] on span "27373628684" at bounding box center [122, 147] width 38 height 7
type textarea "27373628684"
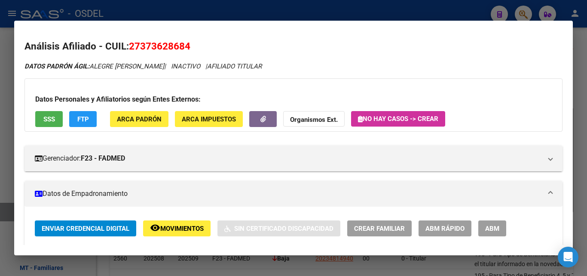
click at [44, 112] on button "SSS" at bounding box center [49, 119] width 28 height 16
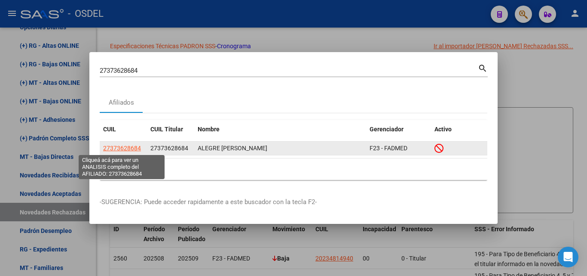
click at [133, 147] on span "27373628684" at bounding box center [122, 147] width 38 height 7
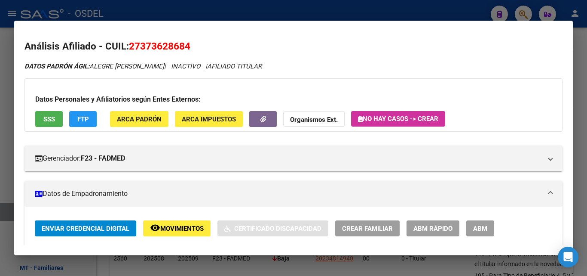
scroll to position [86, 0]
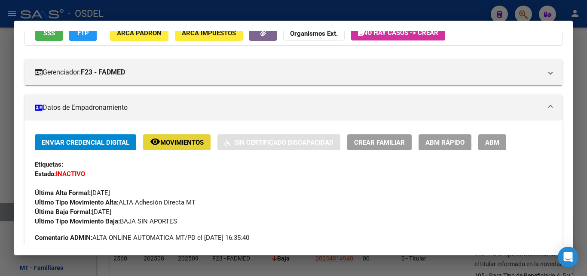
click at [184, 145] on span "Movimientos" at bounding box center [181, 142] width 43 height 8
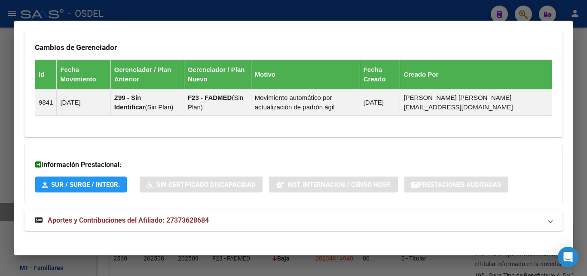
scroll to position [531, 0]
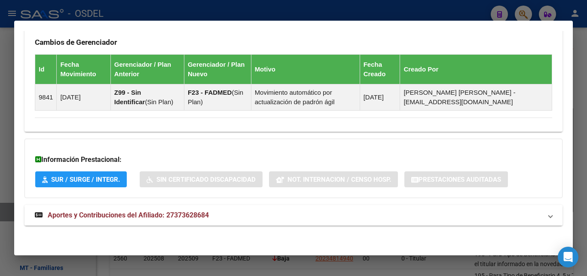
click at [126, 214] on span "Aportes y Contribuciones del Afiliado: 27373628684" at bounding box center [128, 215] width 161 height 8
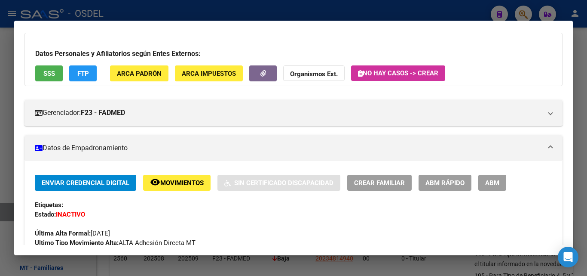
scroll to position [0, 0]
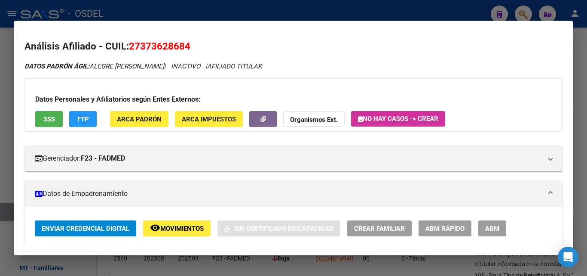
click at [40, 122] on button "SSS" at bounding box center [49, 119] width 28 height 16
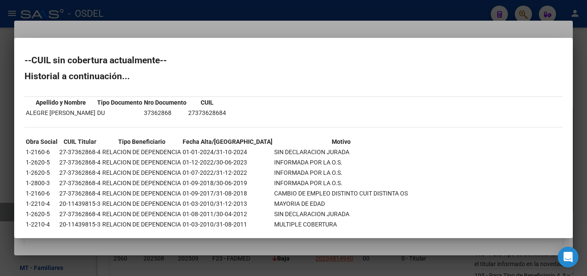
drag, startPoint x: 29, startPoint y: 152, endPoint x: 342, endPoint y: 148, distance: 313.1
click at [342, 148] on tr "1-2160-6 27-37362868-4 RELACION DE DEPENDENCIA 01-01-2024/31-10-2024 SIN DECLAR…" at bounding box center [216, 151] width 383 height 9
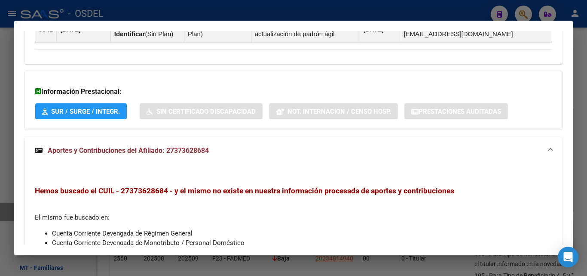
scroll to position [689, 0]
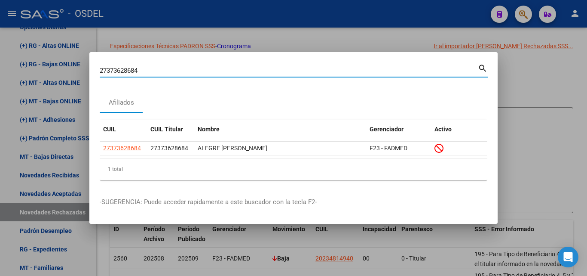
drag, startPoint x: 145, startPoint y: 71, endPoint x: 48, endPoint y: 71, distance: 96.8
click at [48, 71] on div "27373628684 Buscar (apellido, dni, cuil, nro traspaso, cuit, obra social) searc…" at bounding box center [293, 138] width 587 height 276
paste input "89227841"
type input "27389227841"
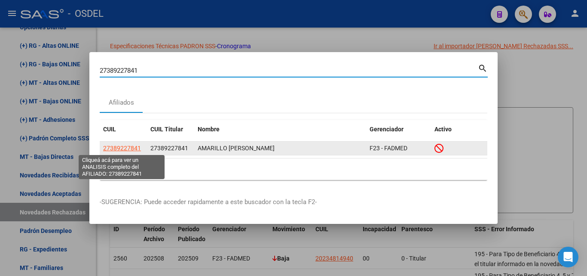
click at [129, 148] on span "27389227841" at bounding box center [122, 147] width 38 height 7
type textarea "27389227841"
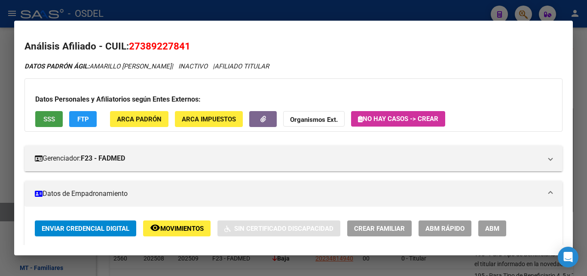
click at [42, 120] on button "SSS" at bounding box center [49, 119] width 28 height 16
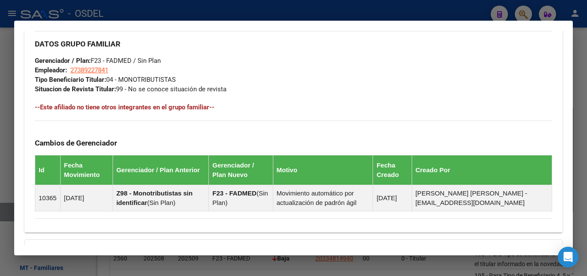
scroll to position [531, 0]
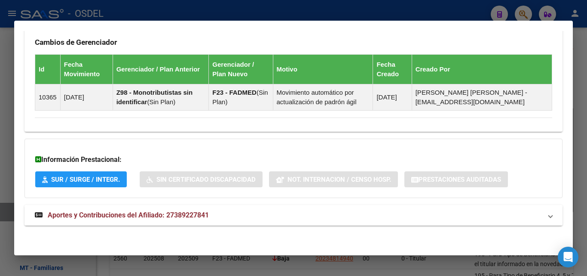
click at [151, 216] on span "Aportes y Contribuciones del Afiliado: 27389227841" at bounding box center [128, 215] width 161 height 8
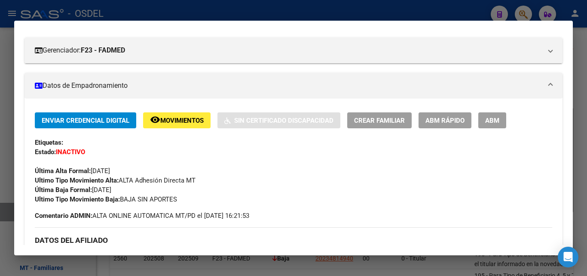
scroll to position [0, 0]
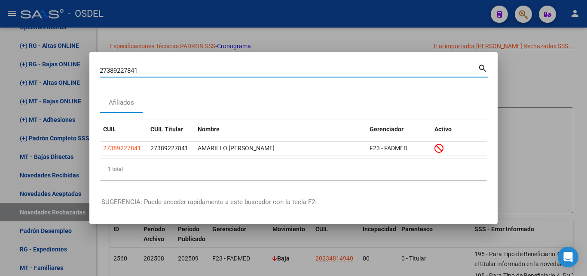
drag, startPoint x: 141, startPoint y: 71, endPoint x: 74, endPoint y: 75, distance: 66.8
click at [74, 75] on div "27389227841 Buscar (apellido, dni, cuil, nro traspaso, cuit, obra social) searc…" at bounding box center [293, 138] width 587 height 276
paste input "96086080"
type input "27396086080"
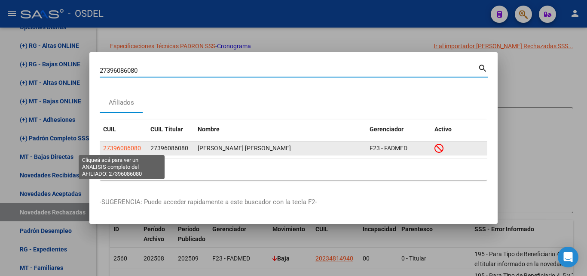
click at [123, 148] on span "27396086080" at bounding box center [122, 147] width 38 height 7
type textarea "27396086080"
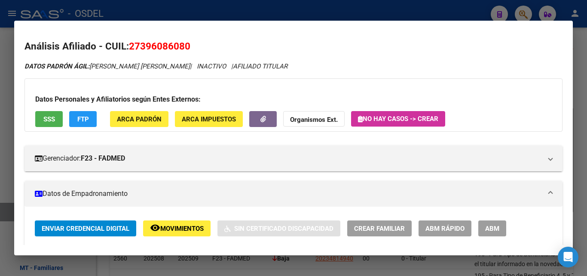
click at [44, 121] on span "SSS" at bounding box center [49, 119] width 12 height 8
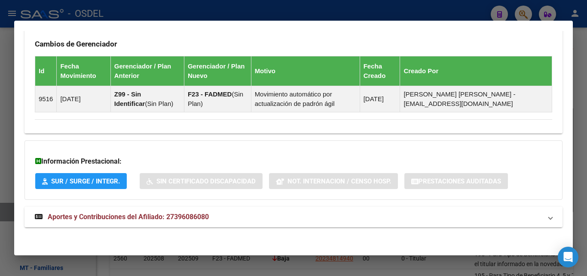
scroll to position [531, 0]
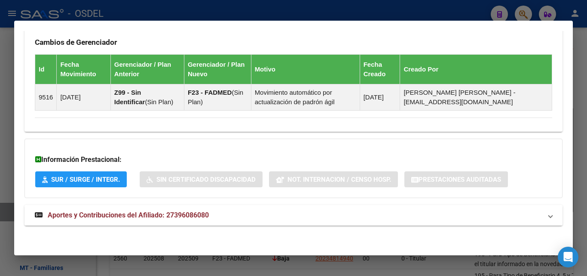
click at [114, 217] on span "Aportes y Contribuciones del Afiliado: 27396086080" at bounding box center [128, 215] width 161 height 8
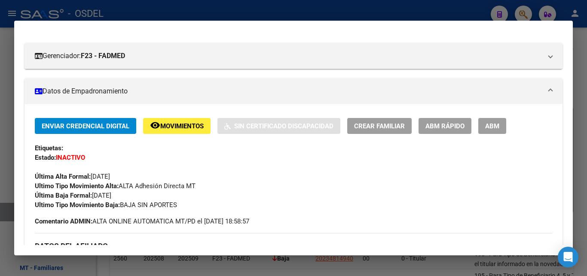
scroll to position [0, 0]
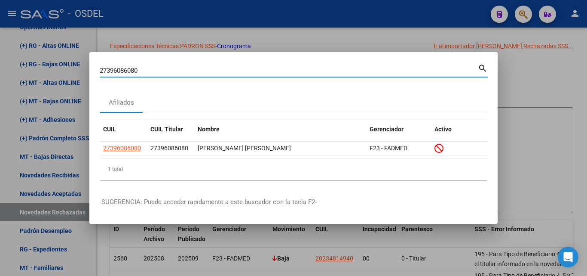
drag, startPoint x: 153, startPoint y: 72, endPoint x: 56, endPoint y: 72, distance: 96.3
click at [56, 72] on div "27396086080 Buscar (apellido, dni, cuil, nro traspaso, cuit, obra social) searc…" at bounding box center [293, 138] width 587 height 276
paste input "0266508973"
type input "20266508973"
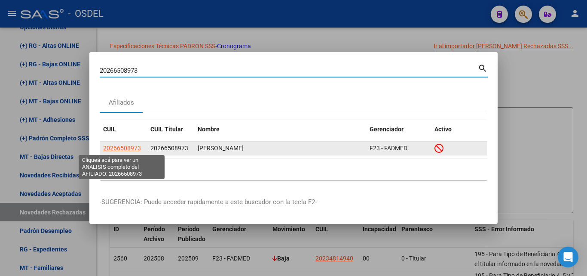
click at [127, 149] on span "20266508973" at bounding box center [122, 147] width 38 height 7
type textarea "20266508973"
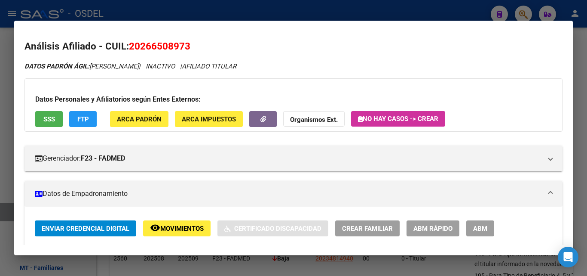
click at [50, 118] on span "SSS" at bounding box center [49, 119] width 12 height 8
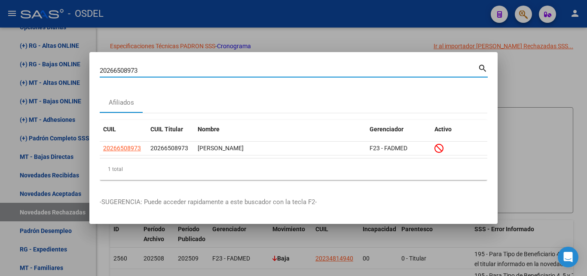
drag, startPoint x: 146, startPoint y: 71, endPoint x: 67, endPoint y: 67, distance: 78.8
click at [67, 67] on div "20266508973 Buscar (apellido, dni, cuil, nro traspaso, cuit, obra social) searc…" at bounding box center [293, 138] width 587 height 276
paste input "74461609"
type input "20274461609"
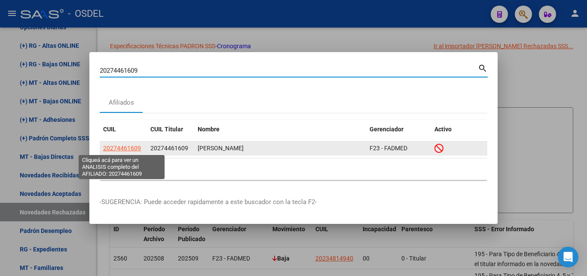
click at [117, 148] on span "20274461609" at bounding box center [122, 147] width 38 height 7
type textarea "20274461609"
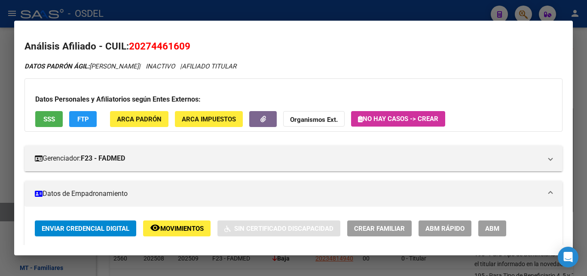
click at [52, 120] on span "SSS" at bounding box center [49, 119] width 12 height 8
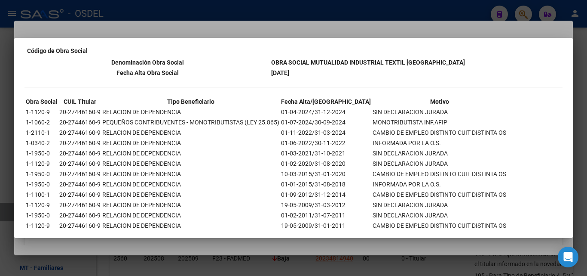
scroll to position [137, 0]
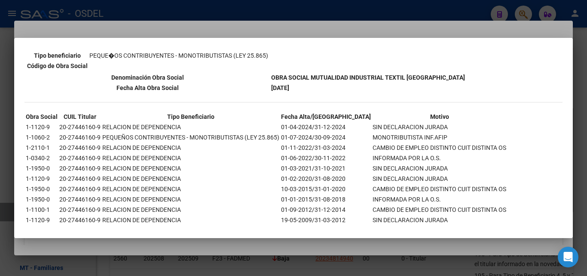
drag, startPoint x: 264, startPoint y: 137, endPoint x: 425, endPoint y: 140, distance: 160.4
click at [425, 140] on tr "1-1060-2 20-27446160-9 PEQUEÑOS CONTRIBUYENTES - MONOTRIBUTISTAS (LEY 25.865) 0…" at bounding box center [266, 136] width 482 height 9
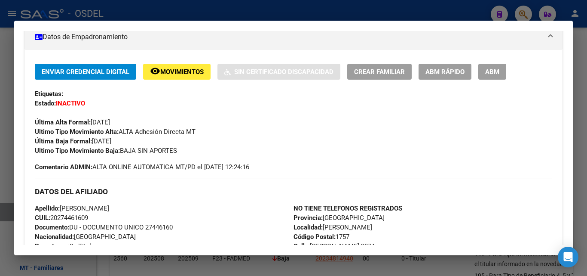
scroll to position [172, 0]
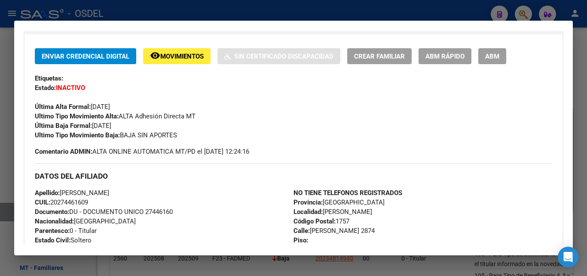
click at [176, 51] on button "remove_red_eye Movimientos" at bounding box center [177, 56] width 68 height 16
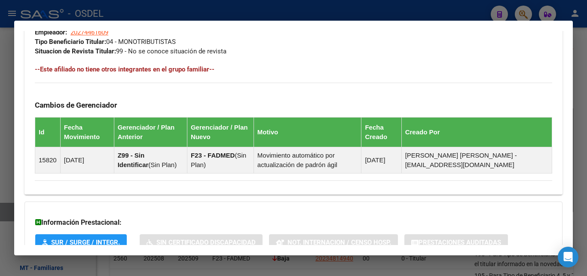
scroll to position [531, 0]
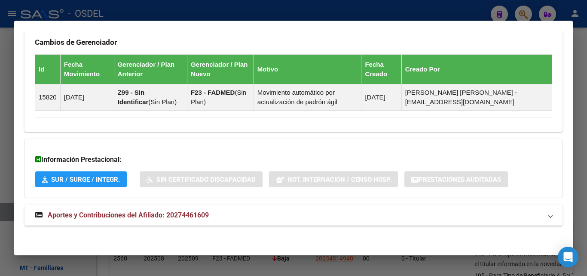
click at [88, 215] on span "Aportes y Contribuciones del Afiliado: 20274461609" at bounding box center [128, 215] width 161 height 8
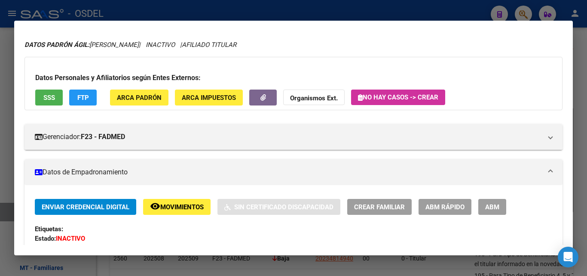
scroll to position [0, 0]
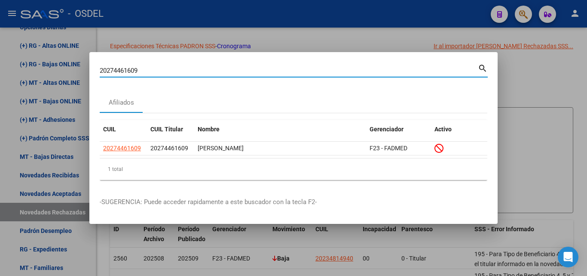
click at [0, 65] on div "20274461609 Buscar (apellido, dni, cuil, nro traspaso, cuit, obra social) searc…" at bounding box center [293, 138] width 587 height 276
paste input "307454255"
type input "20307454255"
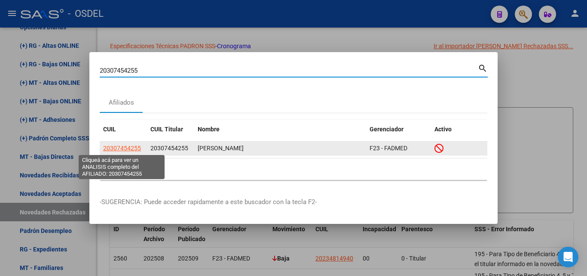
click at [126, 150] on span "20307454255" at bounding box center [122, 147] width 38 height 7
type textarea "20307454255"
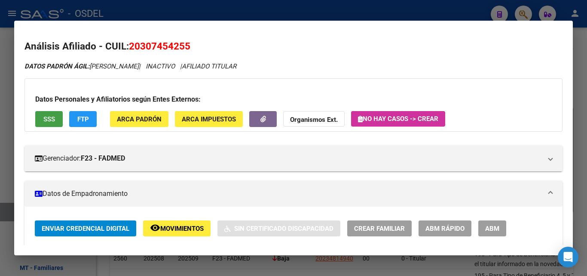
click at [52, 113] on button "SSS" at bounding box center [49, 119] width 28 height 16
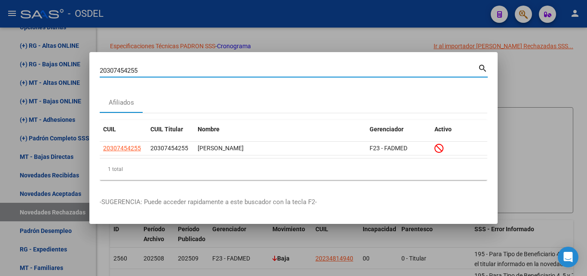
drag, startPoint x: 144, startPoint y: 66, endPoint x: 57, endPoint y: 74, distance: 86.8
click at [57, 74] on div "20307454255 Buscar (apellido, dni, cuil, nro traspaso, cuit, obra social) searc…" at bounding box center [293, 138] width 587 height 276
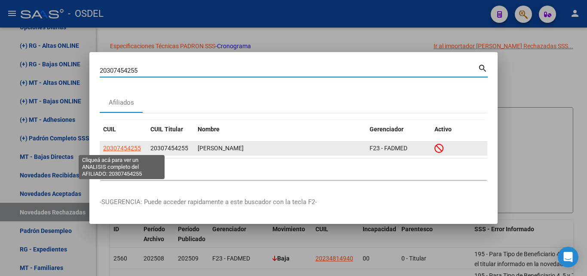
click at [131, 146] on span "20307454255" at bounding box center [122, 147] width 38 height 7
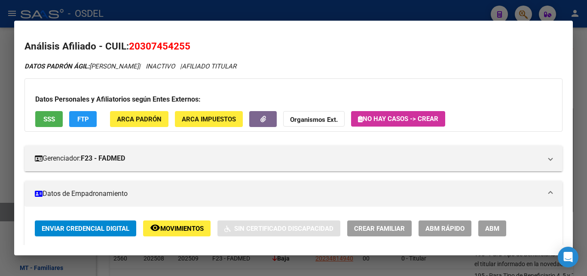
click at [46, 119] on span "SSS" at bounding box center [49, 119] width 12 height 8
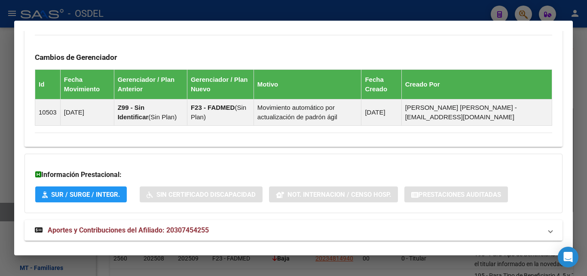
scroll to position [531, 0]
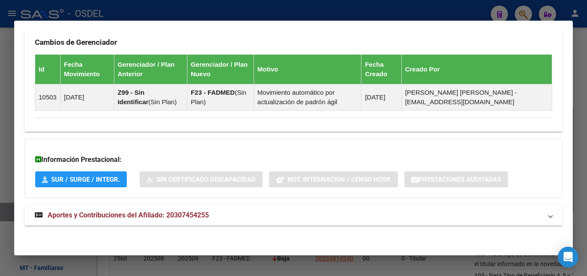
click at [110, 214] on span "Aportes y Contribuciones del Afiliado: 20307454255" at bounding box center [128, 215] width 161 height 8
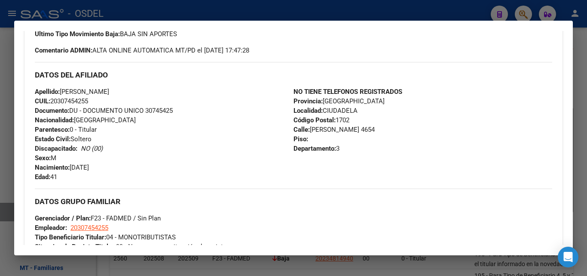
scroll to position [0, 0]
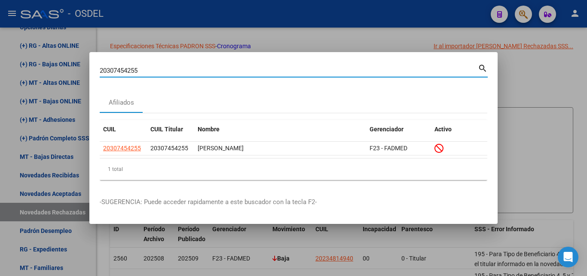
drag, startPoint x: 79, startPoint y: 69, endPoint x: 73, endPoint y: 68, distance: 5.7
click at [73, 68] on div "20307454255 Buscar (apellido, dni, cuil, nro traspaso, cuit, obra social) searc…" at bounding box center [293, 138] width 587 height 276
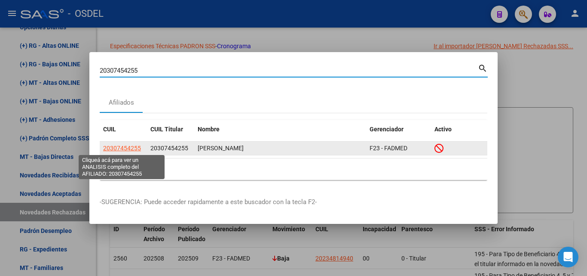
click at [120, 151] on span "20307454255" at bounding box center [122, 147] width 38 height 7
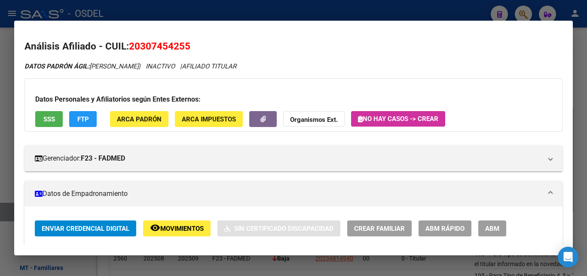
click at [48, 120] on span "SSS" at bounding box center [49, 119] width 12 height 8
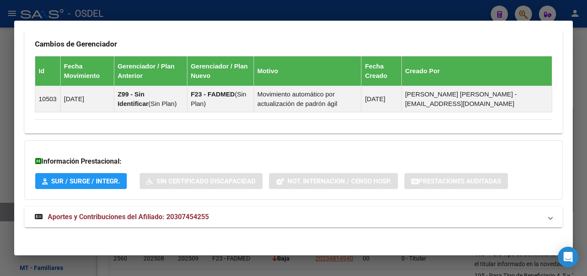
scroll to position [531, 0]
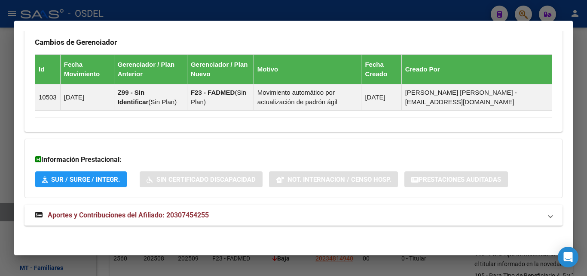
click at [145, 218] on span "Aportes y Contribuciones del Afiliado: 20307454255" at bounding box center [128, 215] width 161 height 8
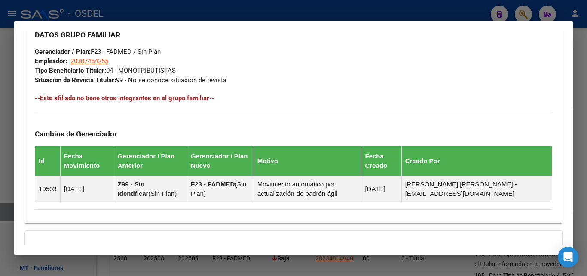
scroll to position [306, 0]
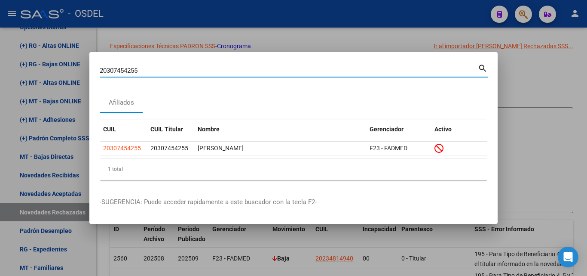
drag, startPoint x: 155, startPoint y: 67, endPoint x: 26, endPoint y: 71, distance: 129.1
click at [26, 71] on div "20307454255 Buscar (apellido, dni, cuil, nro traspaso, cuit, obra social) searc…" at bounding box center [293, 138] width 587 height 276
paste input "11623932"
type input "20311623932"
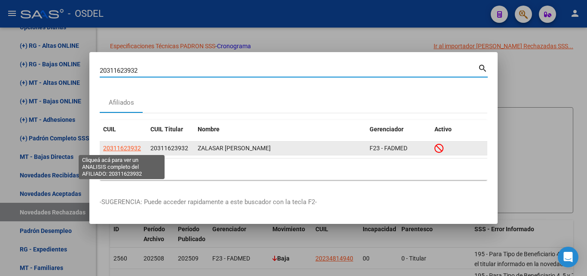
click at [139, 148] on span "20311623932" at bounding box center [122, 147] width 38 height 7
type textarea "20311623932"
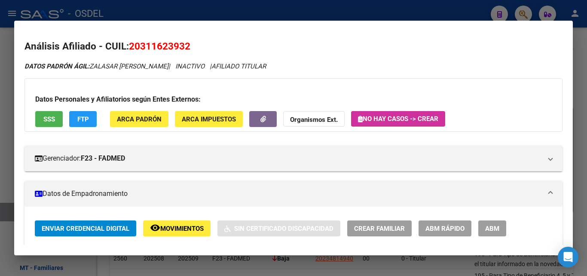
click at [46, 124] on button "SSS" at bounding box center [49, 119] width 28 height 16
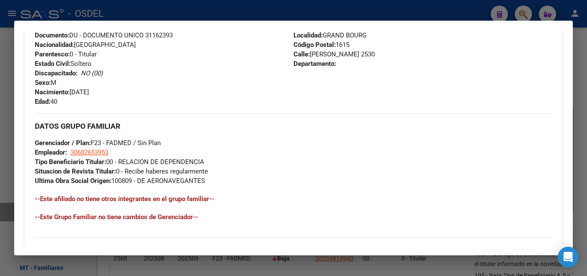
scroll to position [468, 0]
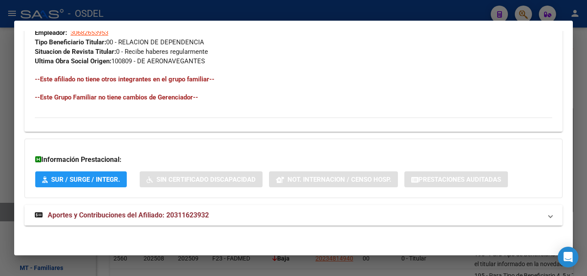
click at [160, 216] on span "Aportes y Contribuciones del Afiliado: 20311623932" at bounding box center [128, 215] width 161 height 8
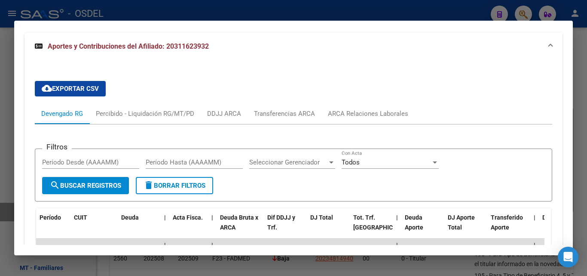
scroll to position [683, 0]
